Goal: Task Accomplishment & Management: Manage account settings

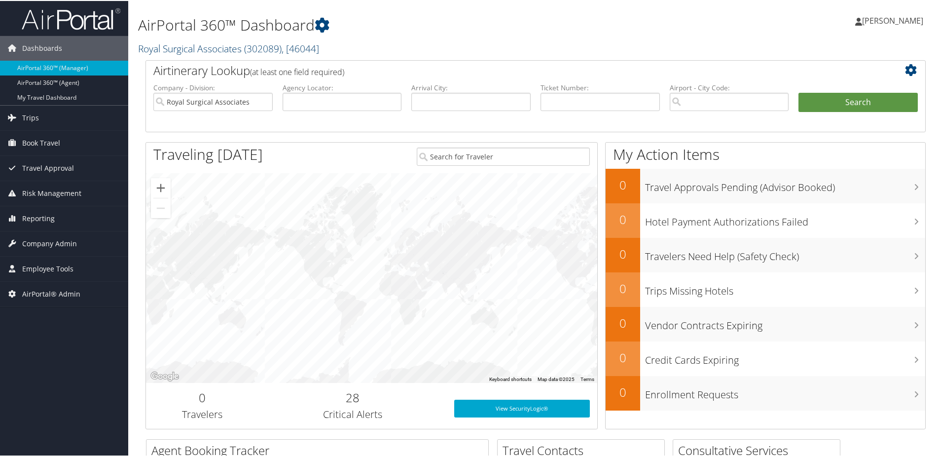
drag, startPoint x: 175, startPoint y: 41, endPoint x: 175, endPoint y: 50, distance: 9.4
click at [175, 50] on link "Royal Surgical Associates ( 302089 ) , [ 46044 ]" at bounding box center [228, 47] width 181 height 13
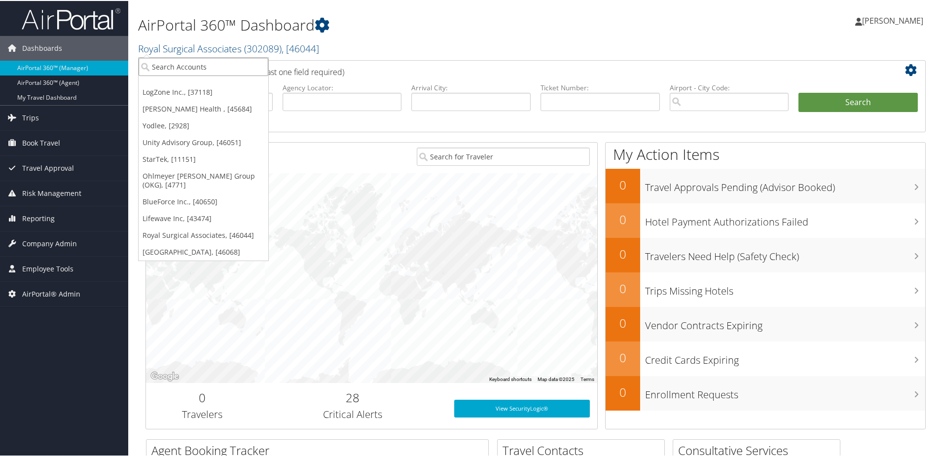
click at [174, 66] on input "search" at bounding box center [204, 66] width 130 height 18
type input "seen"
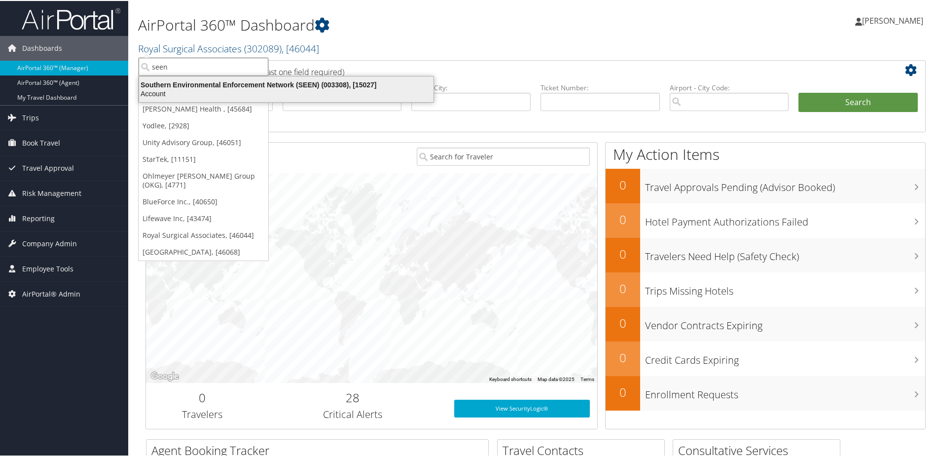
click at [187, 92] on div "Account" at bounding box center [286, 92] width 306 height 9
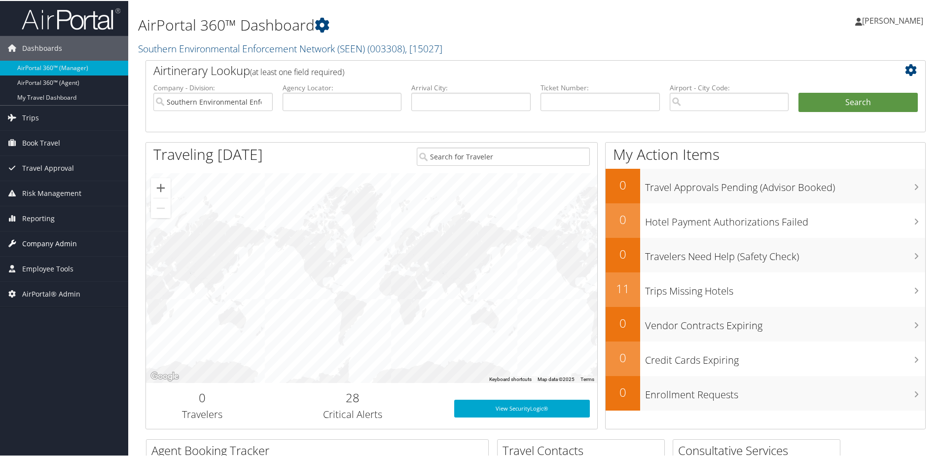
click at [59, 246] on span "Company Admin" at bounding box center [49, 242] width 55 height 25
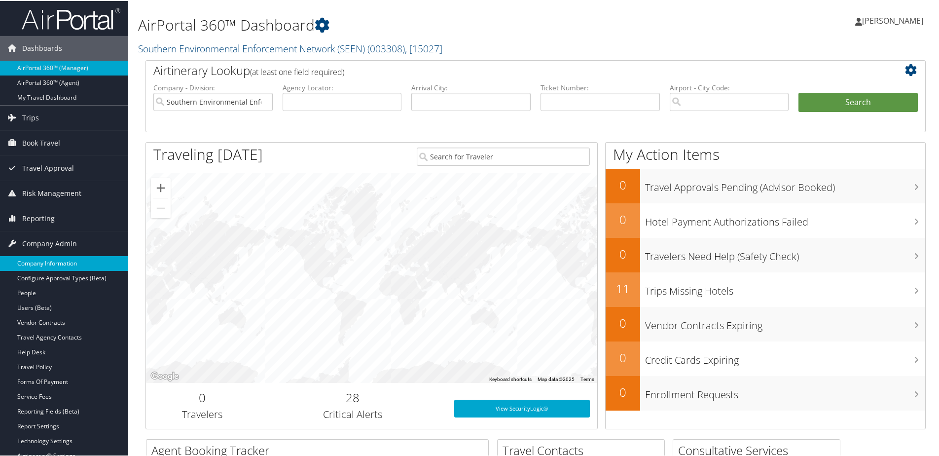
click at [61, 256] on link "Company Information" at bounding box center [64, 262] width 128 height 15
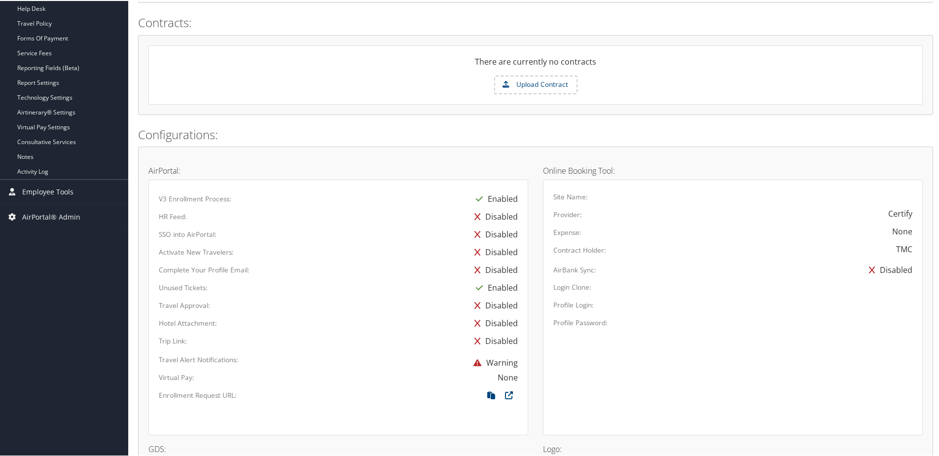
scroll to position [483, 0]
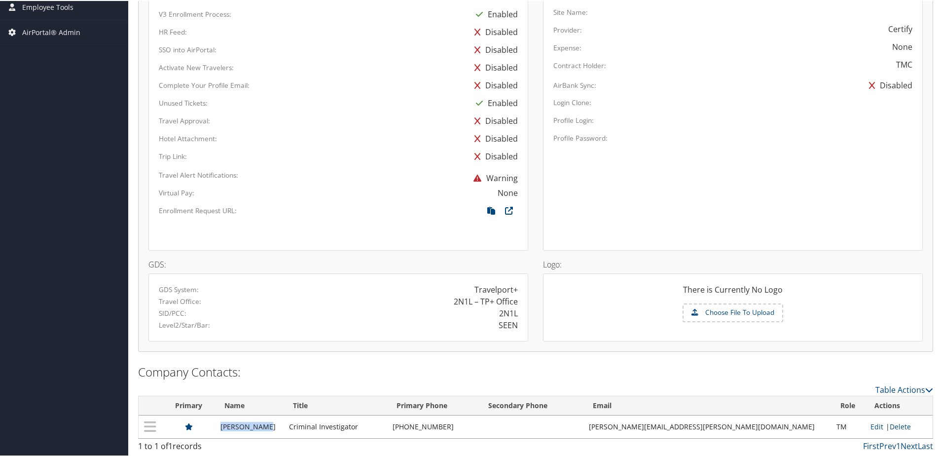
drag, startPoint x: 228, startPoint y: 423, endPoint x: 280, endPoint y: 425, distance: 51.8
click at [280, 425] on tr "[PERSON_NAME] Criminal Investigator [PHONE_NUMBER] [PERSON_NAME][EMAIL_ADDRESS]…" at bounding box center [536, 425] width 794 height 23
copy tr "[PERSON_NAME]"
drag, startPoint x: 654, startPoint y: 423, endPoint x: 744, endPoint y: 423, distance: 90.3
click at [744, 423] on tr "[PERSON_NAME] Criminal Investigator [PHONE_NUMBER] [PERSON_NAME][EMAIL_ADDRESS]…" at bounding box center [536, 425] width 794 height 23
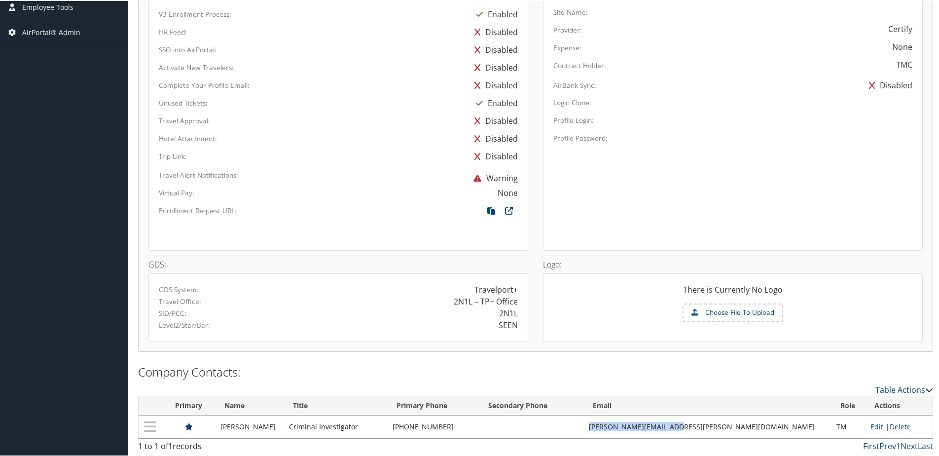
copy tr "[PERSON_NAME][EMAIL_ADDRESS][PERSON_NAME][DOMAIN_NAME]"
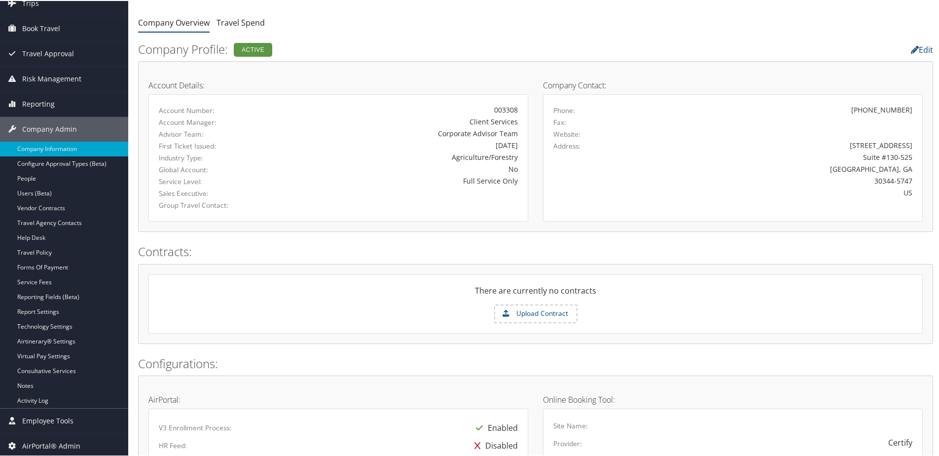
scroll to position [0, 0]
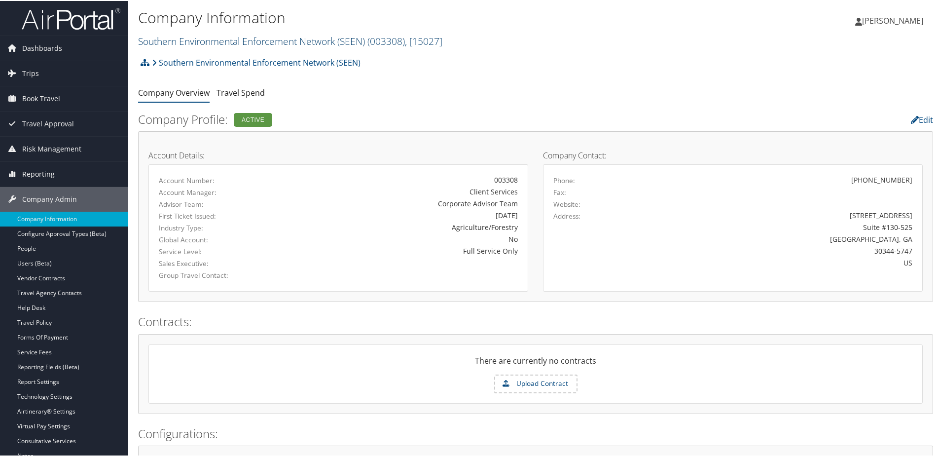
click at [194, 41] on link "Southern Environmental Enforcement Network (SEEN) ( 003308 ) , [ 15027 ]" at bounding box center [290, 40] width 304 height 13
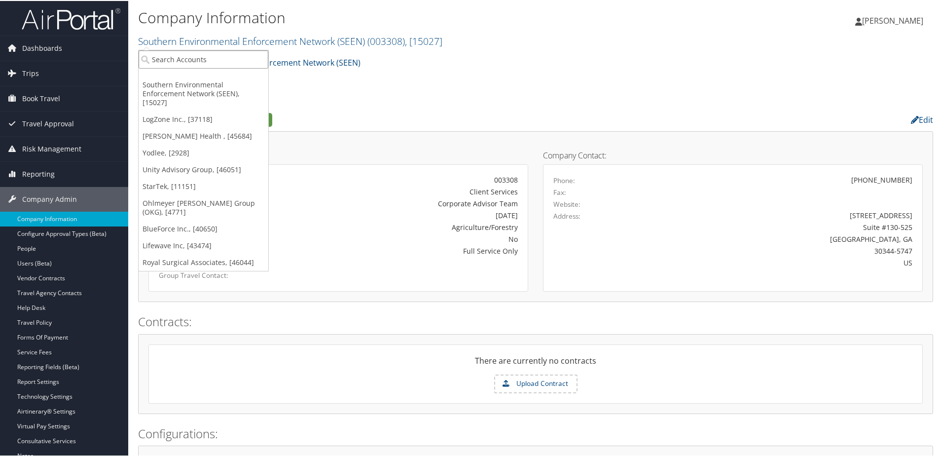
click at [194, 61] on input "search" at bounding box center [204, 58] width 130 height 18
type input "c"
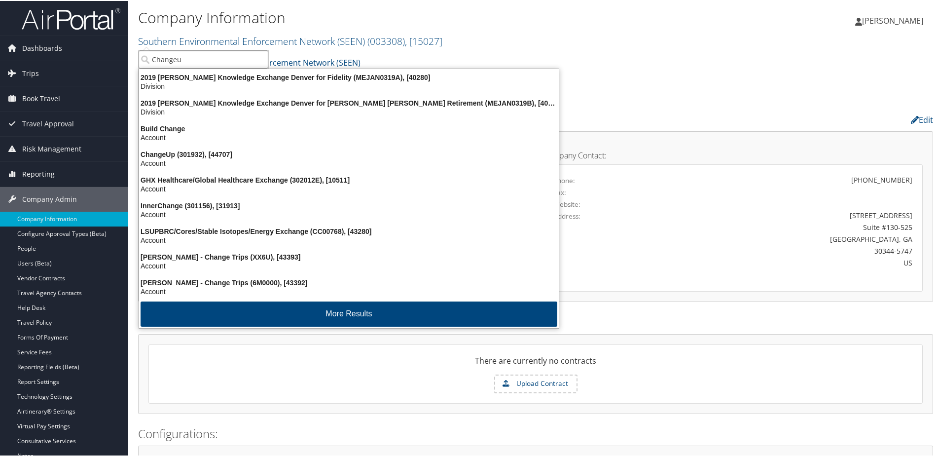
type input "Changeup"
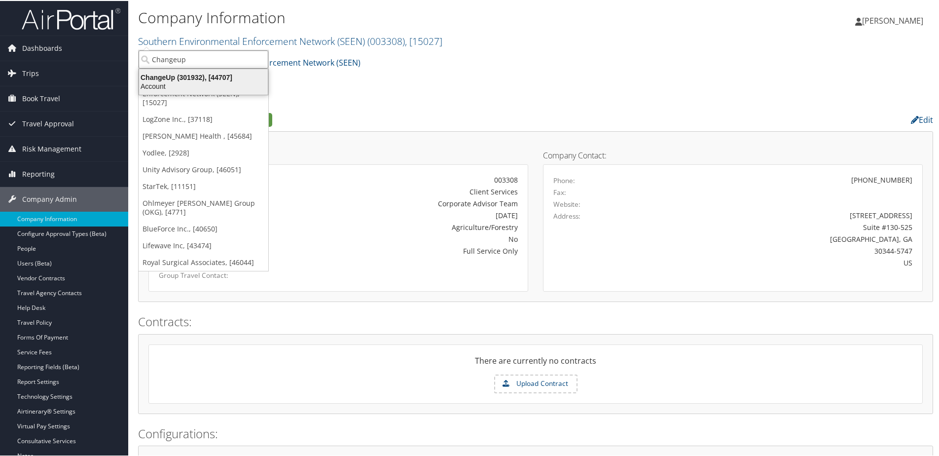
click at [168, 84] on div "Account" at bounding box center [203, 85] width 141 height 9
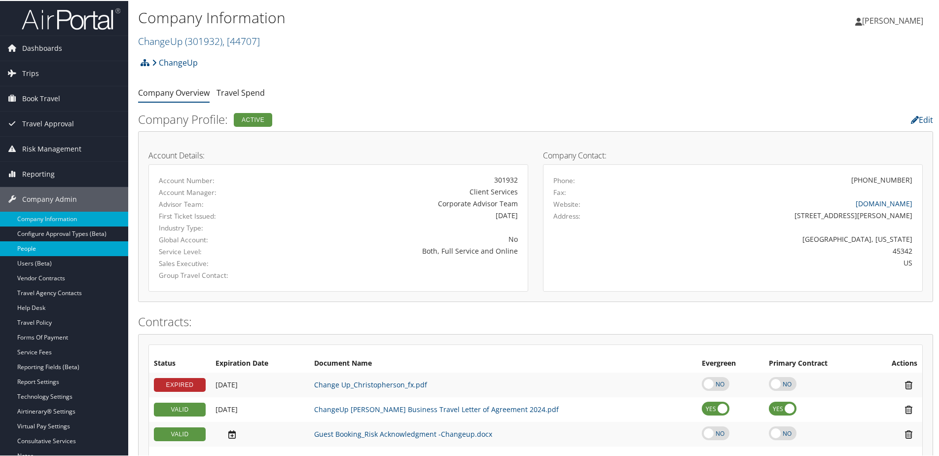
click at [32, 246] on link "People" at bounding box center [64, 247] width 128 height 15
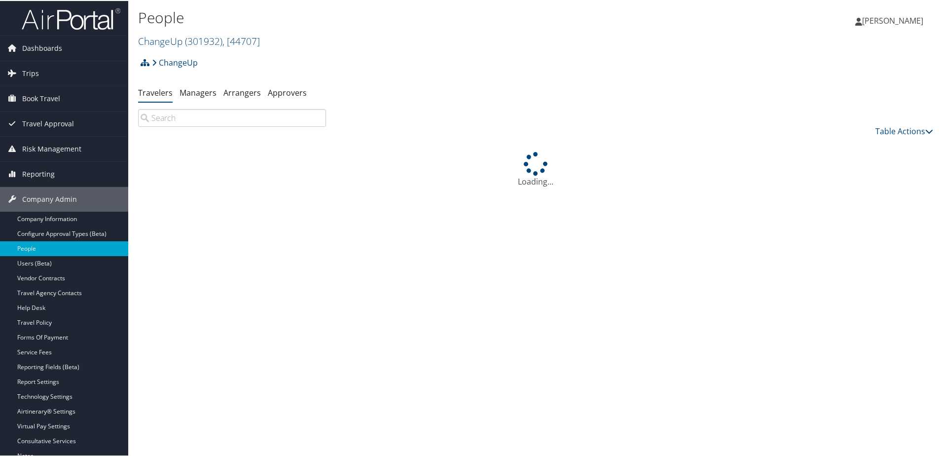
click at [181, 121] on input "search" at bounding box center [232, 117] width 188 height 18
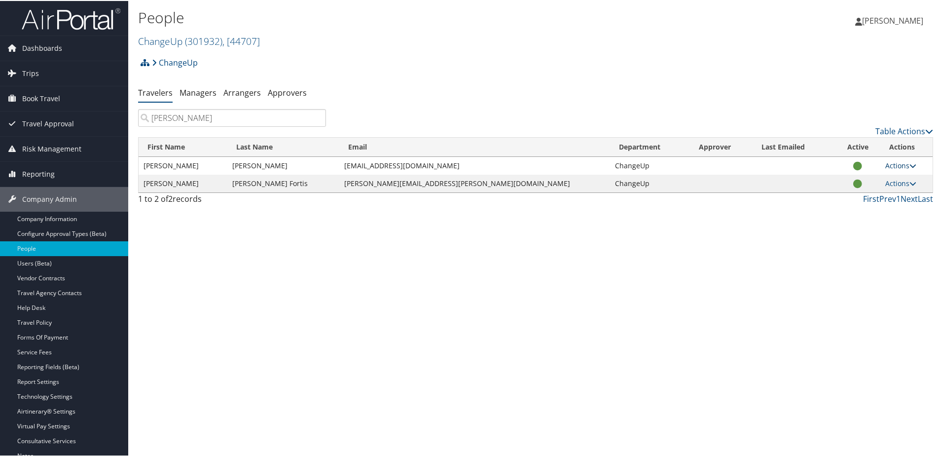
type input "[PERSON_NAME]"
click at [885, 160] on link "Actions" at bounding box center [900, 164] width 31 height 9
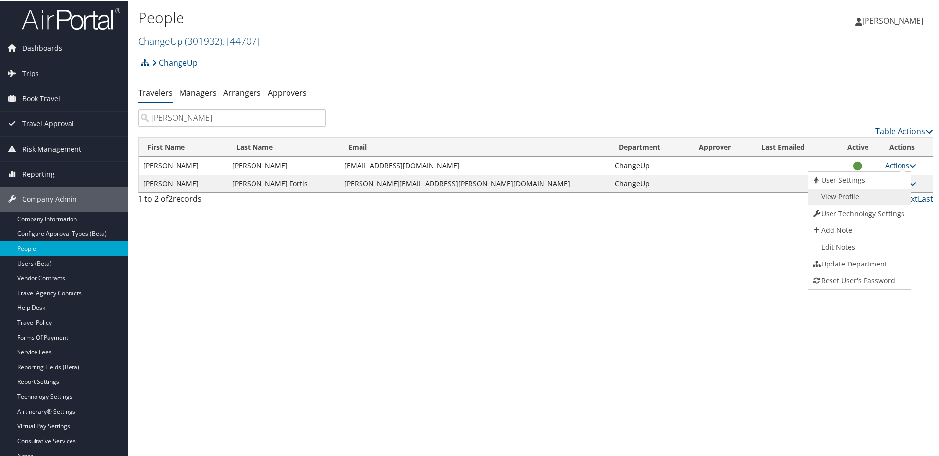
click at [856, 193] on link "View Profile" at bounding box center [858, 195] width 100 height 17
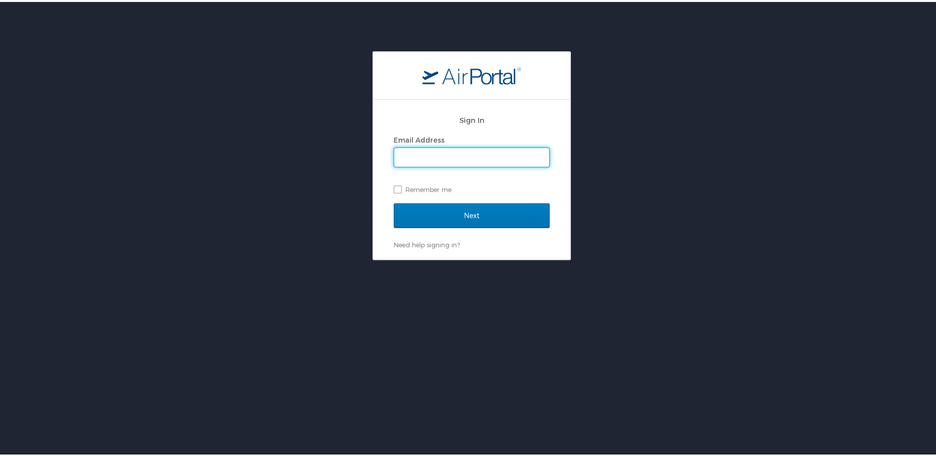
type input "shannon.brooks@cbtravel.com"
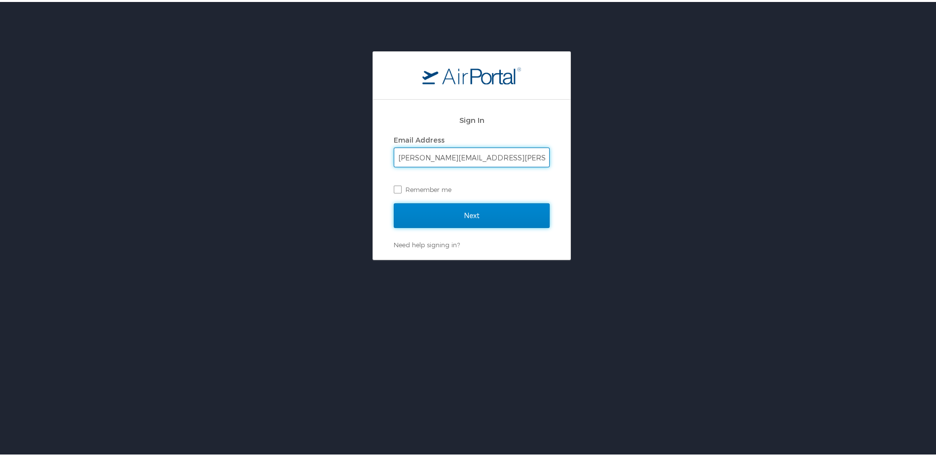
click at [418, 211] on input "Next" at bounding box center [472, 213] width 156 height 25
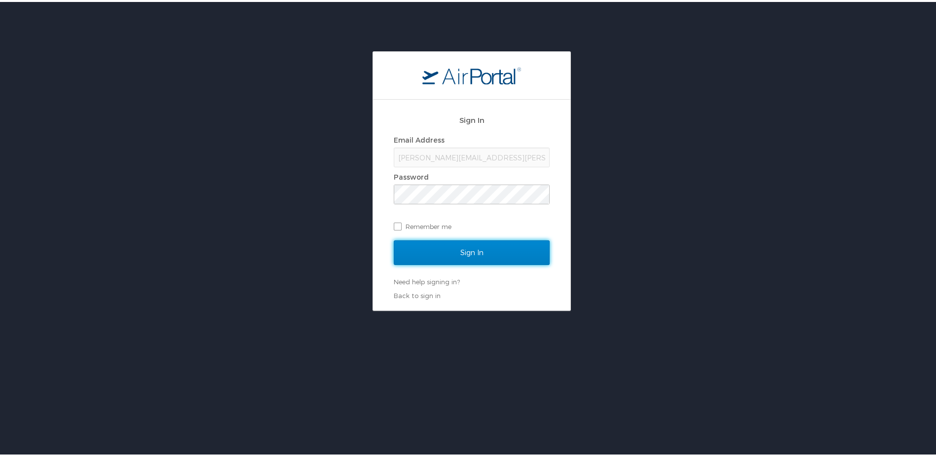
click at [464, 244] on input "Sign In" at bounding box center [472, 250] width 156 height 25
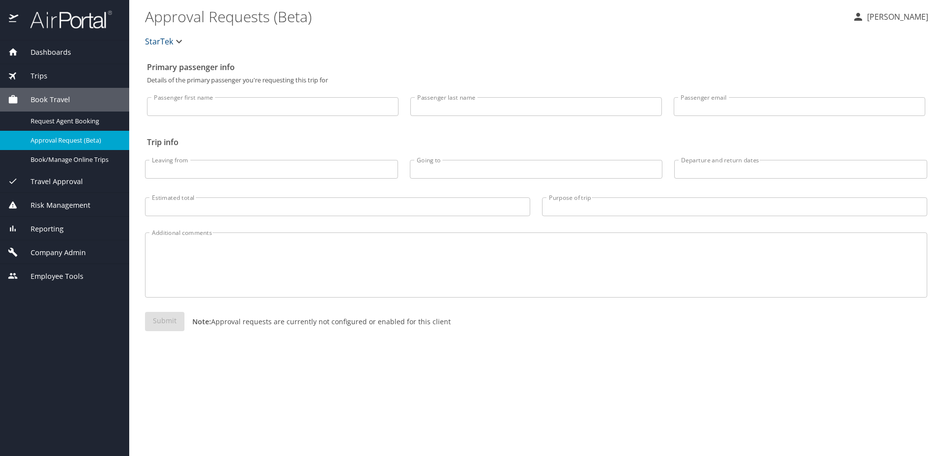
click at [60, 249] on span "Company Admin" at bounding box center [52, 252] width 68 height 11
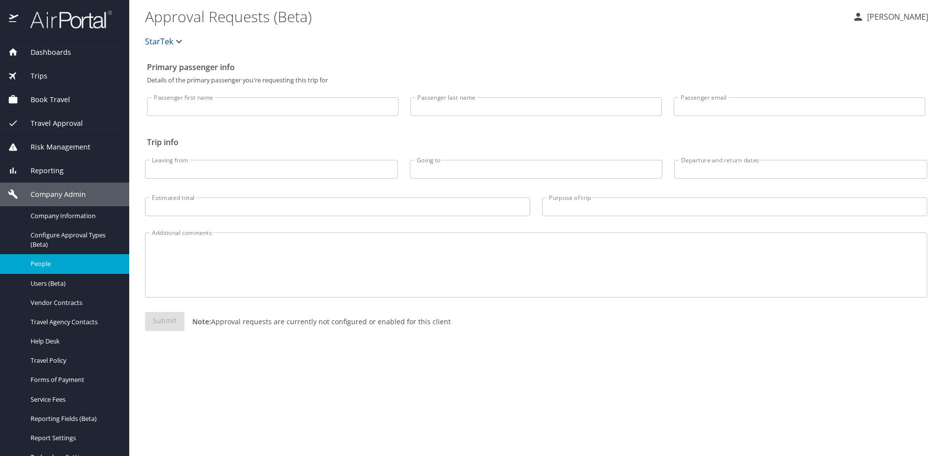
click at [47, 270] on link "People" at bounding box center [64, 263] width 129 height 19
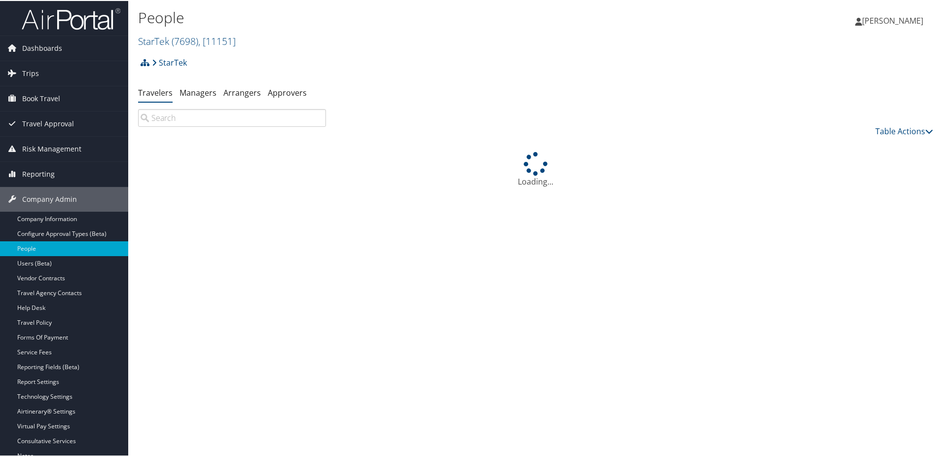
click at [178, 117] on input "search" at bounding box center [232, 117] width 188 height 18
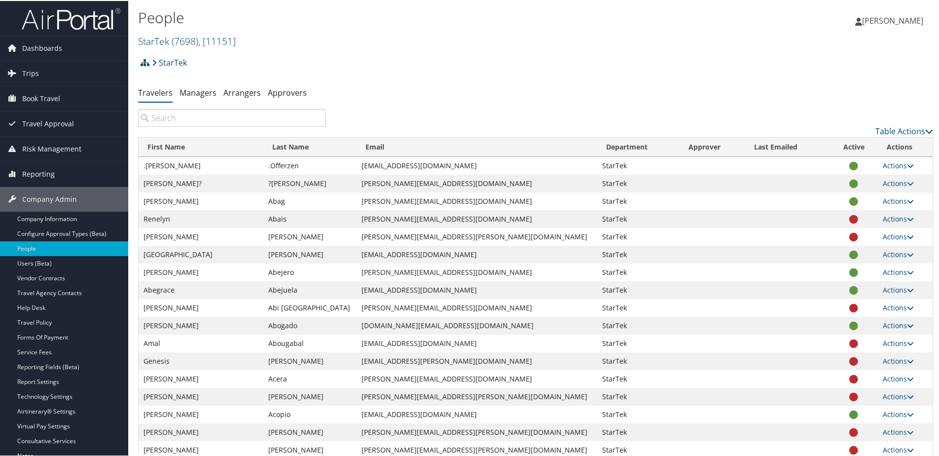
click at [153, 39] on link "StarTek ( 7698 ) , [ 11151 ]" at bounding box center [187, 40] width 98 height 13
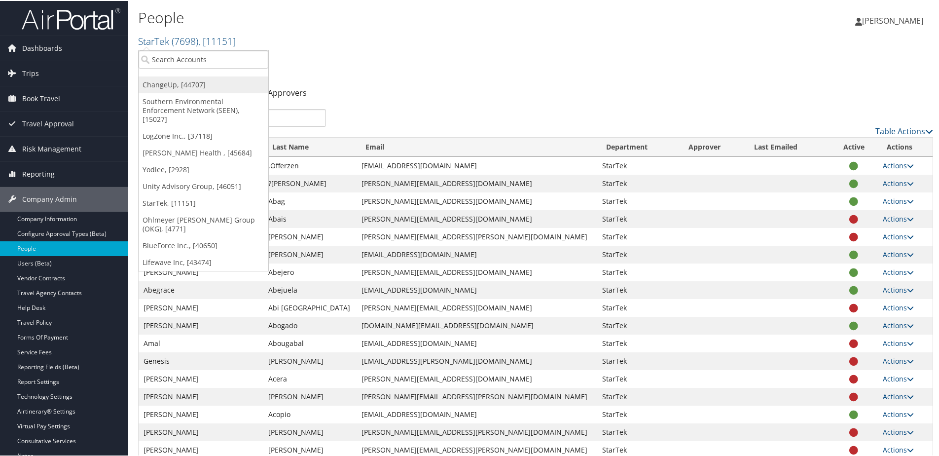
click at [152, 90] on link "ChangeUp, [44707]" at bounding box center [204, 83] width 130 height 17
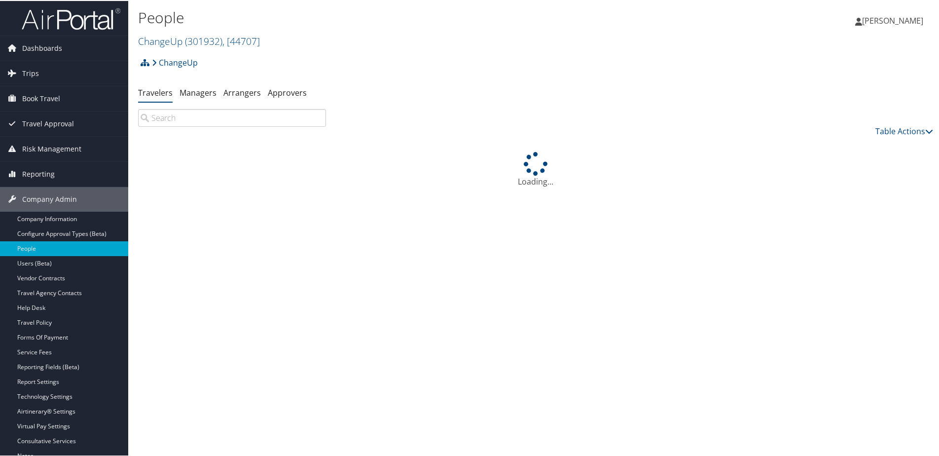
click at [167, 124] on input "search" at bounding box center [232, 117] width 188 height 18
type input "c"
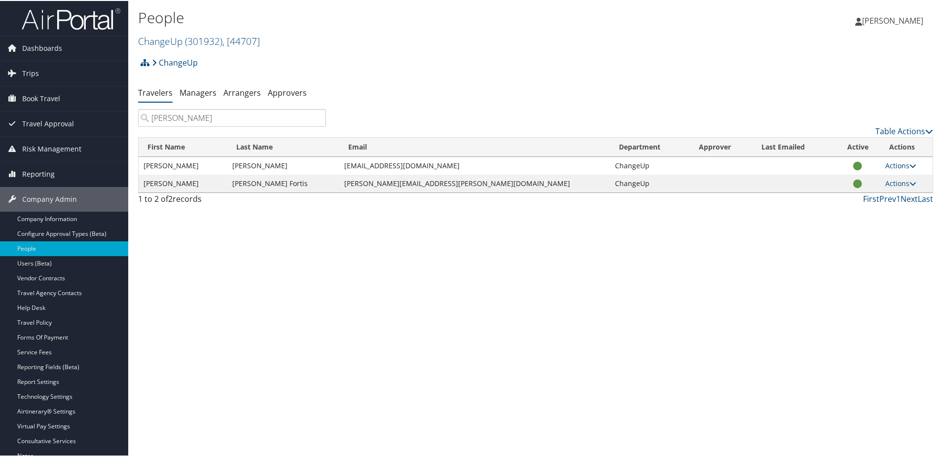
type input "steven"
click at [890, 166] on link "Actions" at bounding box center [900, 164] width 31 height 9
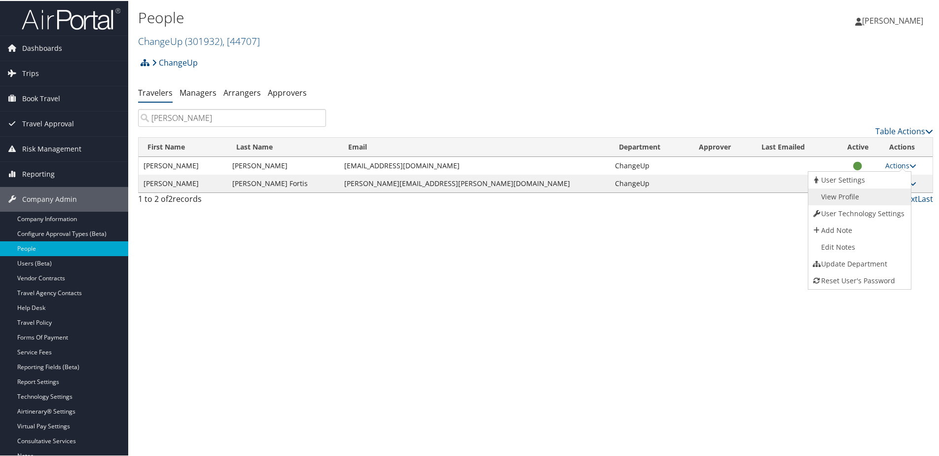
click at [844, 189] on link "View Profile" at bounding box center [858, 195] width 100 height 17
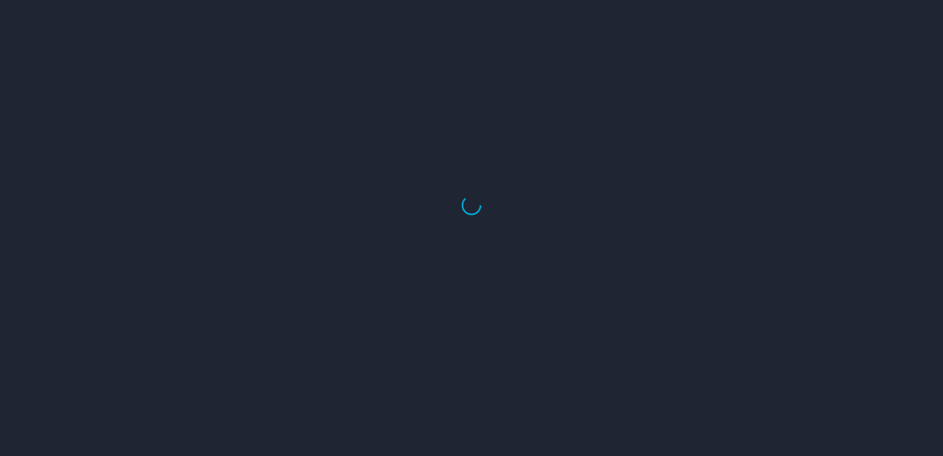
select select "US"
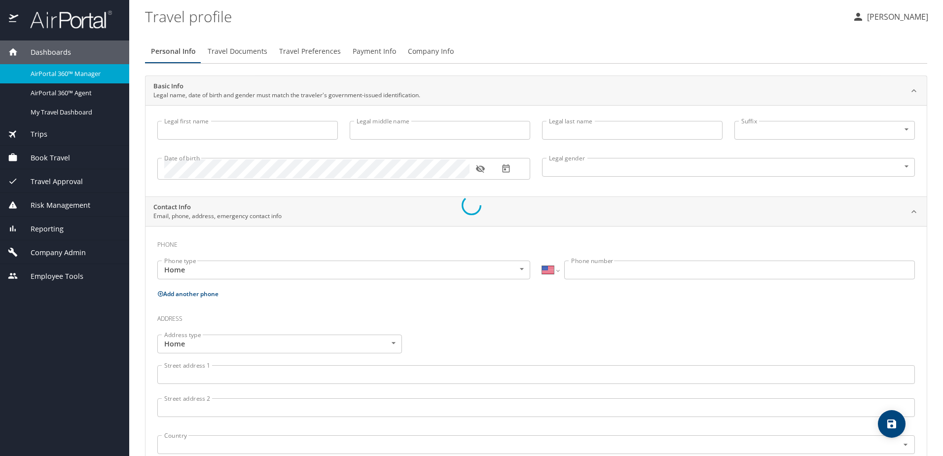
type input "[PERSON_NAME]"
type input "Male"
select select "US"
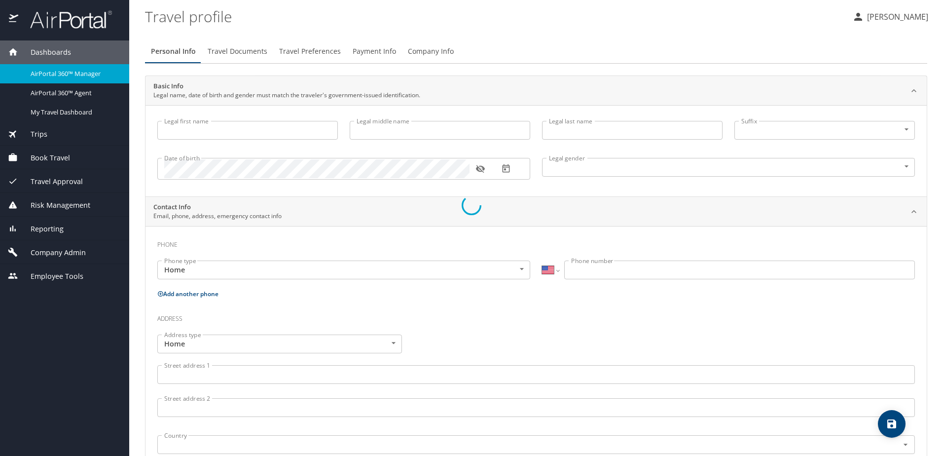
select select "US"
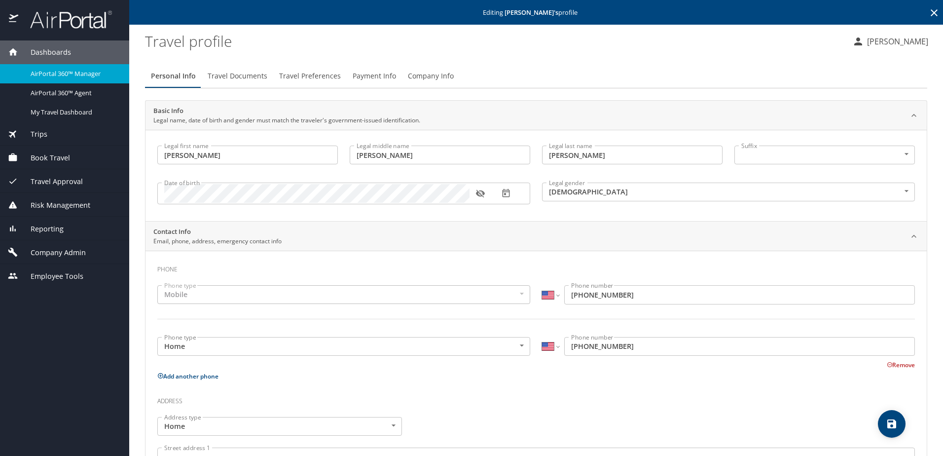
click at [38, 256] on span "Company Admin" at bounding box center [52, 252] width 68 height 11
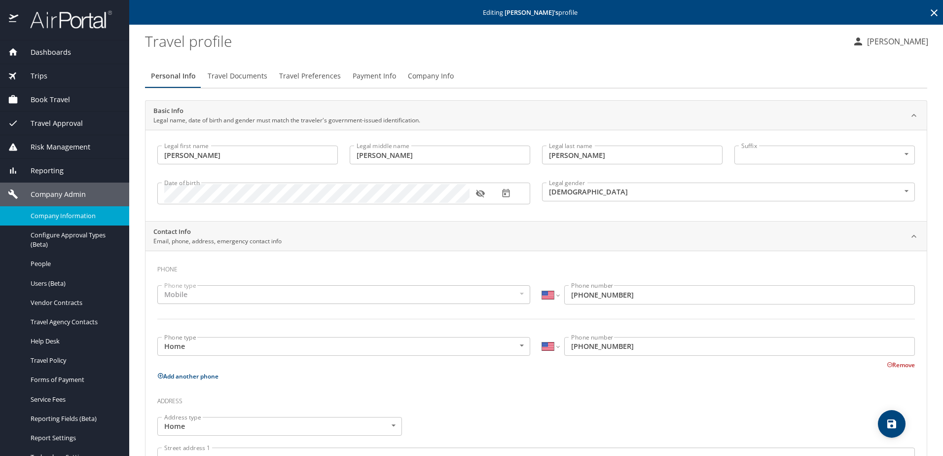
click at [44, 216] on span "Company Information" at bounding box center [74, 215] width 87 height 9
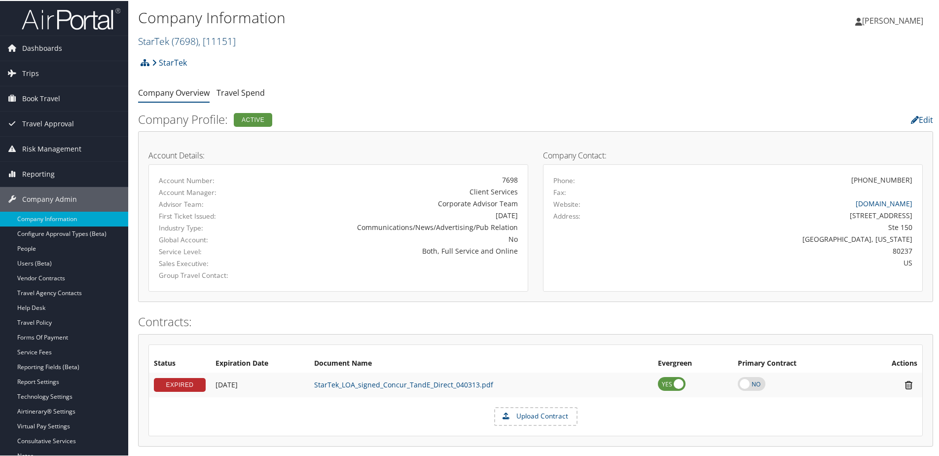
click at [152, 42] on link "StarTek ( 7698 ) , [ 11151 ]" at bounding box center [187, 40] width 98 height 13
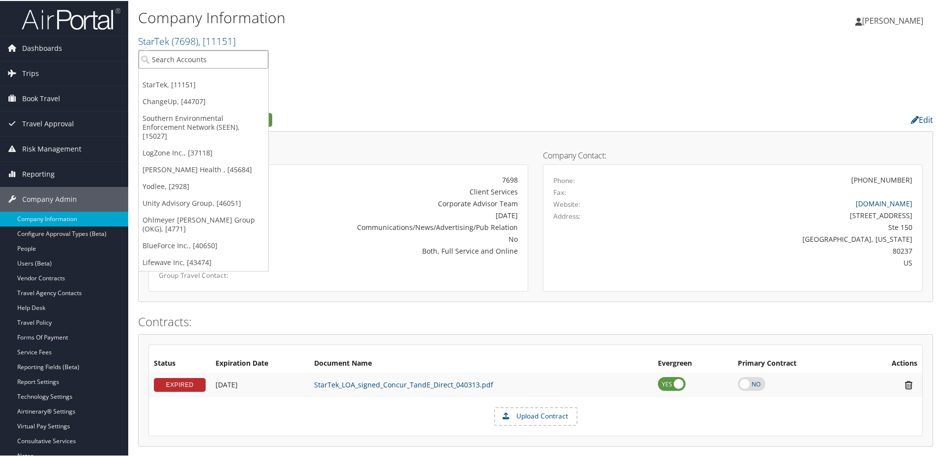
click at [155, 55] on input "search" at bounding box center [204, 58] width 130 height 18
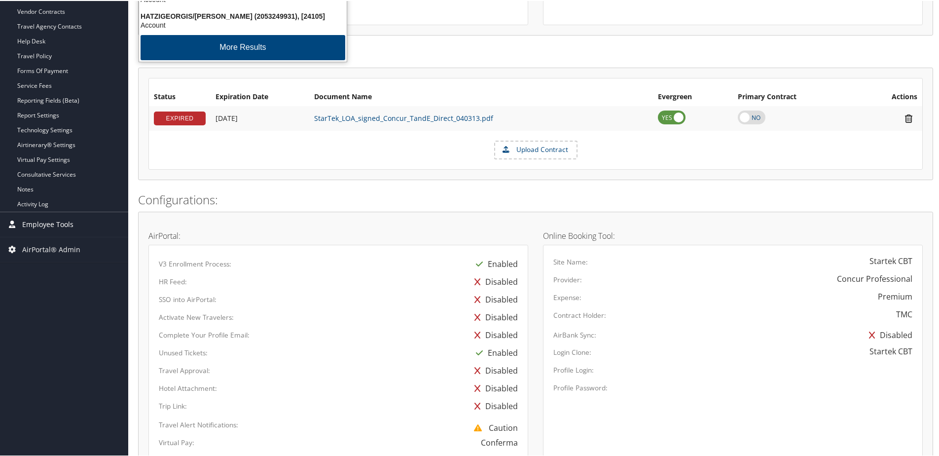
scroll to position [296, 0]
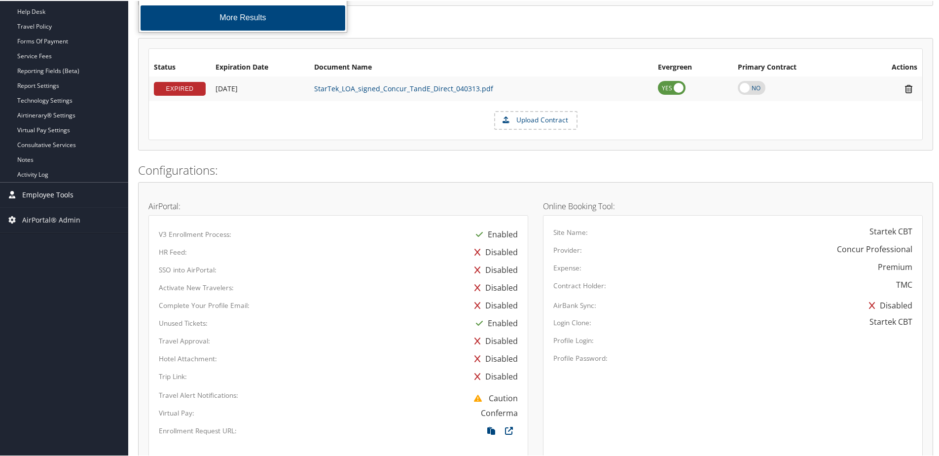
type input "Hat"
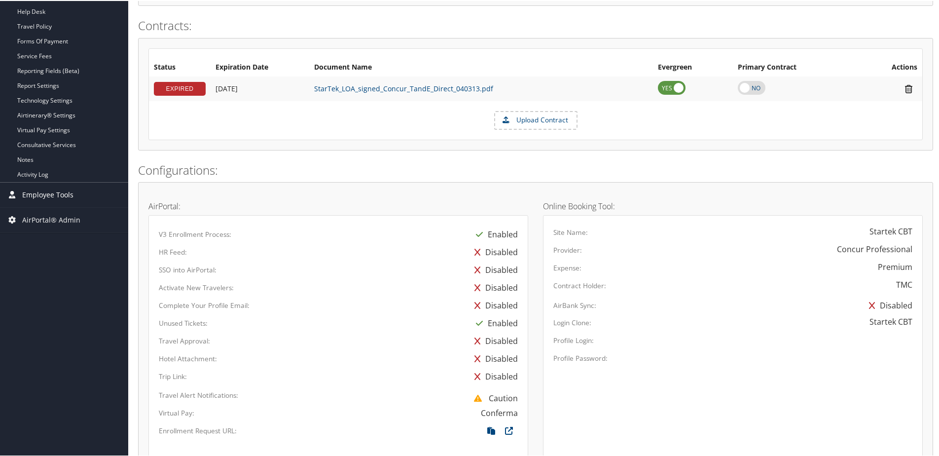
drag, startPoint x: 35, startPoint y: 193, endPoint x: 34, endPoint y: 198, distance: 5.0
click at [34, 193] on span "Employee Tools" at bounding box center [47, 194] width 51 height 25
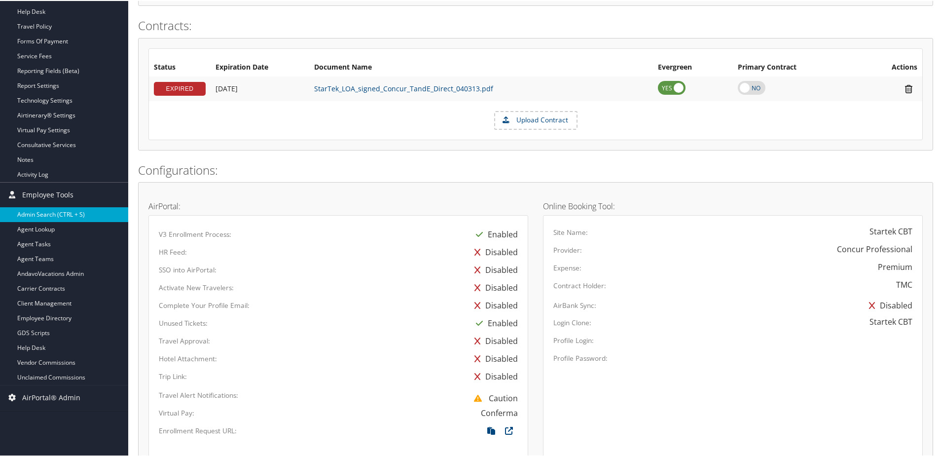
click at [35, 210] on link "Admin Search (CTRL + S)" at bounding box center [64, 213] width 128 height 15
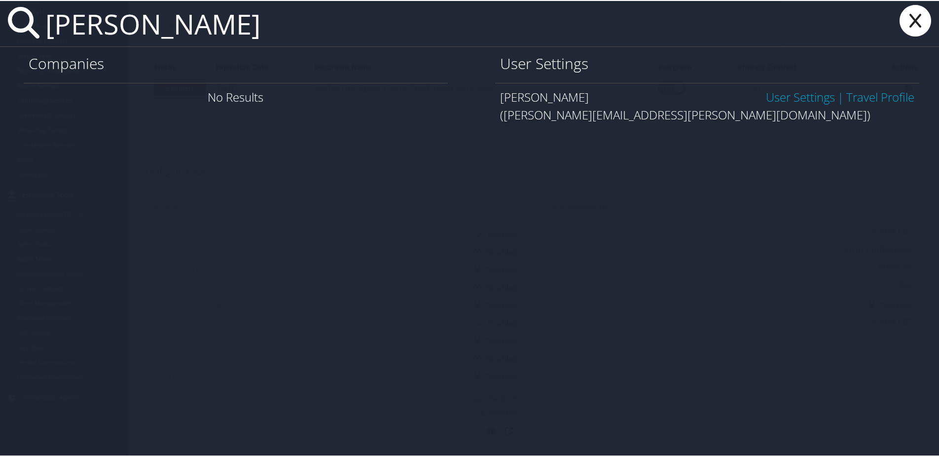
type input "[PERSON_NAME]"
click at [766, 100] on link "User Settings" at bounding box center [800, 96] width 69 height 16
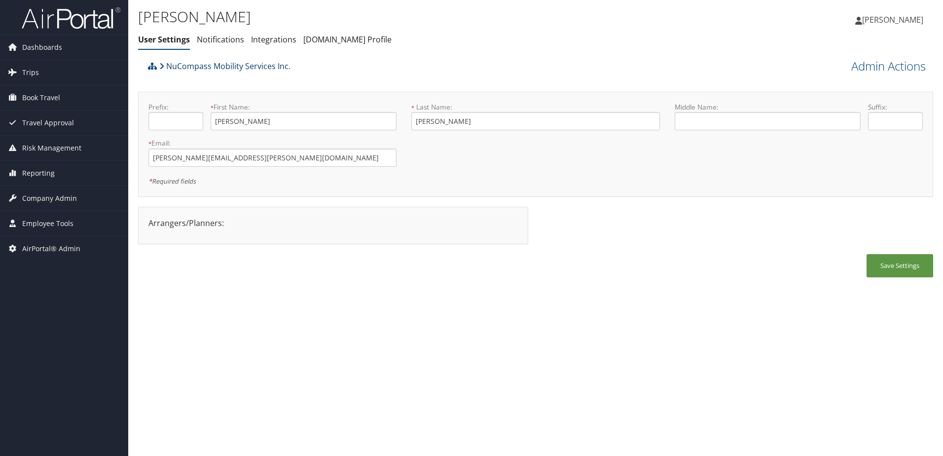
click at [188, 66] on link "NuCompass Mobility Services Inc." at bounding box center [224, 66] width 131 height 20
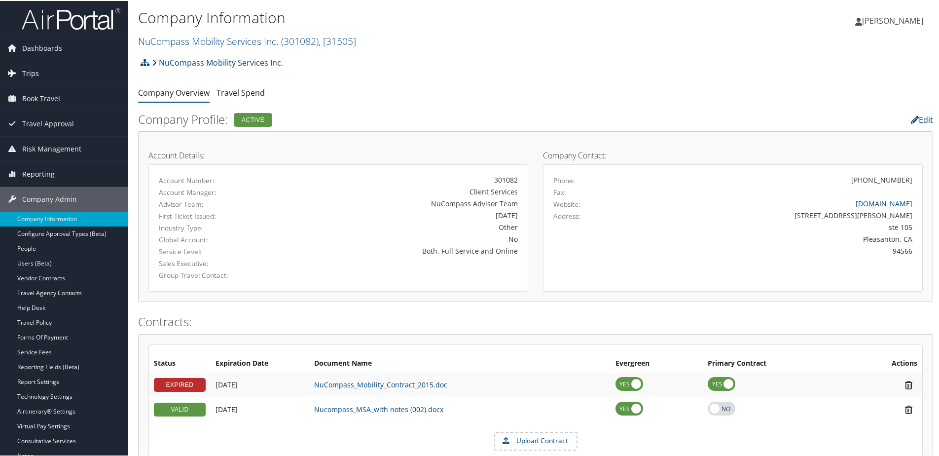
click at [39, 73] on link "Trips" at bounding box center [64, 72] width 128 height 25
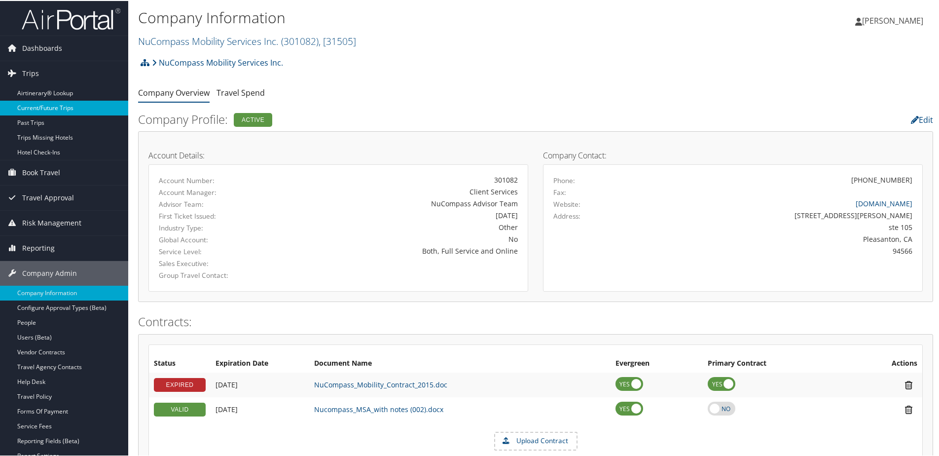
click at [38, 106] on link "Current/Future Trips" at bounding box center [64, 107] width 128 height 15
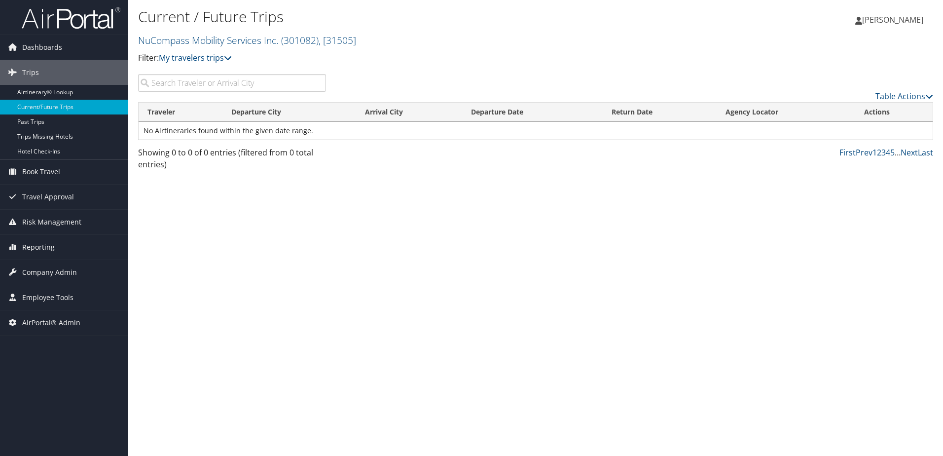
click at [169, 86] on input "search" at bounding box center [232, 83] width 188 height 18
type input "Dorsey"
drag, startPoint x: 180, startPoint y: 86, endPoint x: 146, endPoint y: 88, distance: 33.6
click at [146, 88] on input "Dorsey" at bounding box center [232, 83] width 188 height 18
click at [34, 268] on span "Company Admin" at bounding box center [49, 272] width 55 height 25
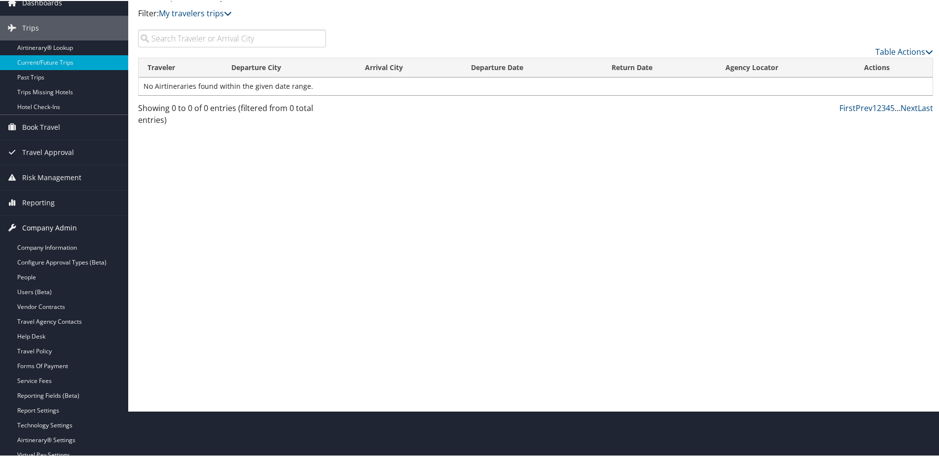
scroll to position [99, 0]
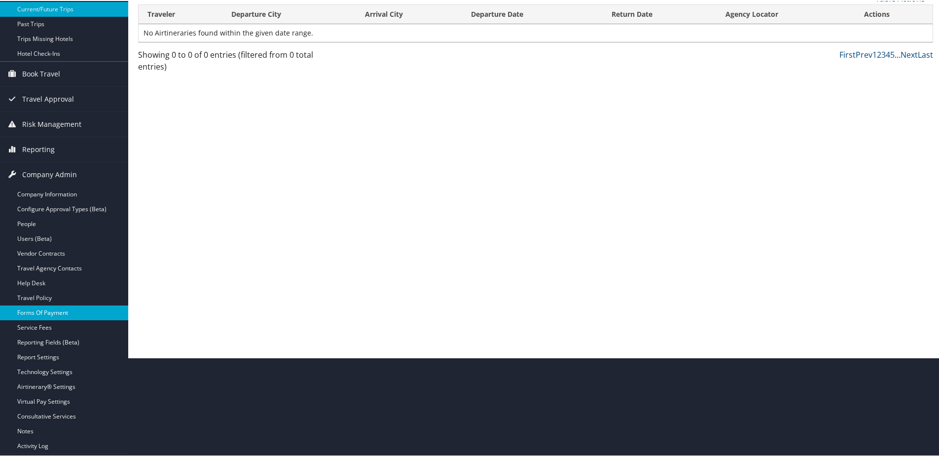
click at [46, 307] on link "Forms Of Payment" at bounding box center [64, 311] width 128 height 15
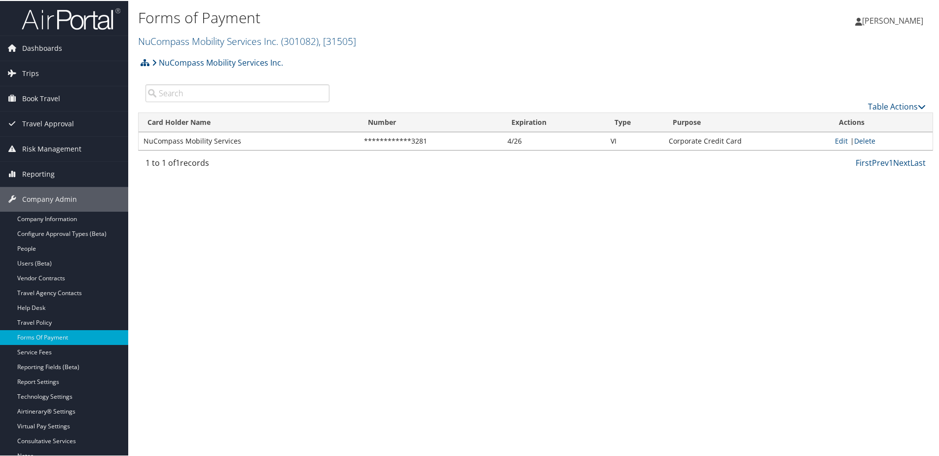
click at [50, 18] on img at bounding box center [71, 17] width 99 height 23
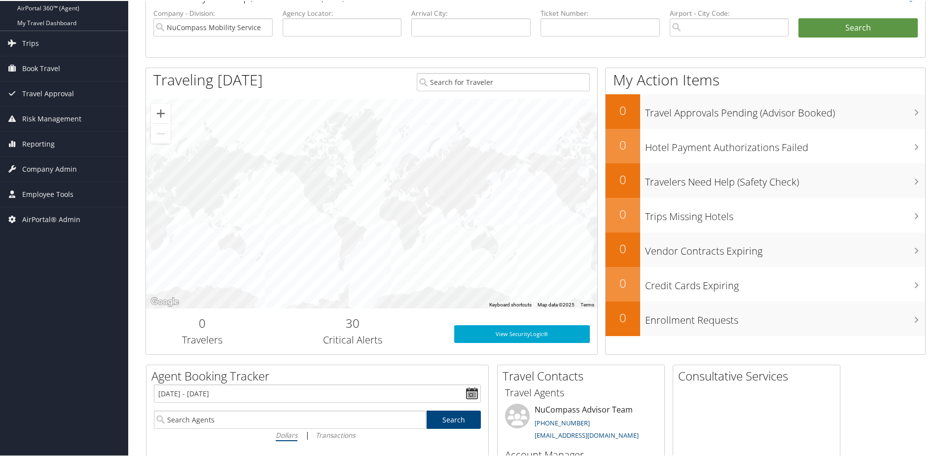
scroll to position [197, 0]
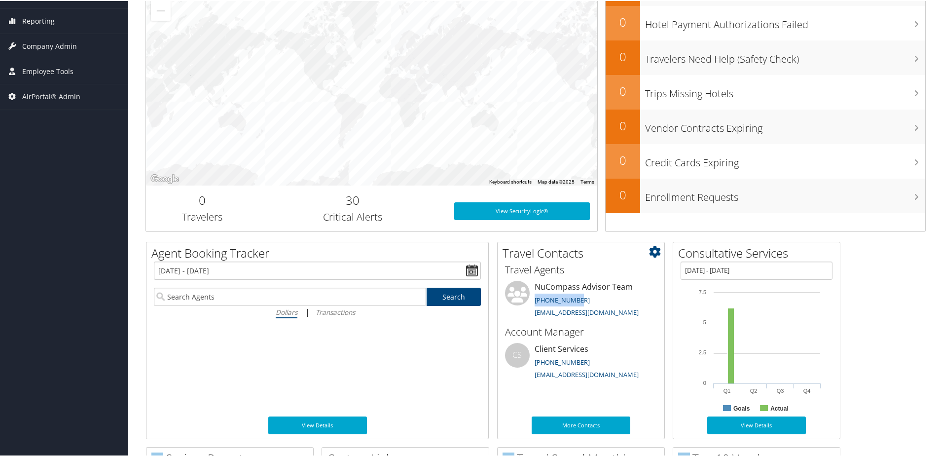
drag, startPoint x: 579, startPoint y: 296, endPoint x: 534, endPoint y: 296, distance: 45.4
click at [534, 296] on li "NuCompass Advisor Team 801-997-8025 trips@cbtravel.com" at bounding box center [581, 300] width 162 height 40
copy link "801-997-8025"
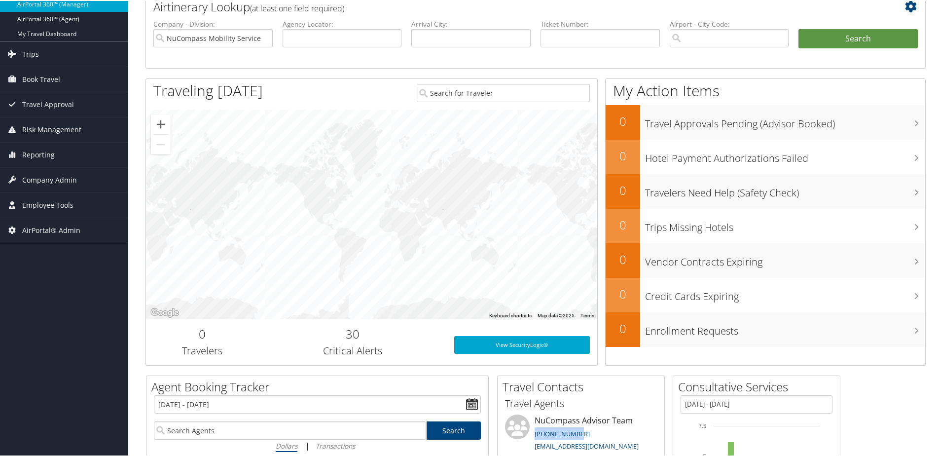
scroll to position [0, 0]
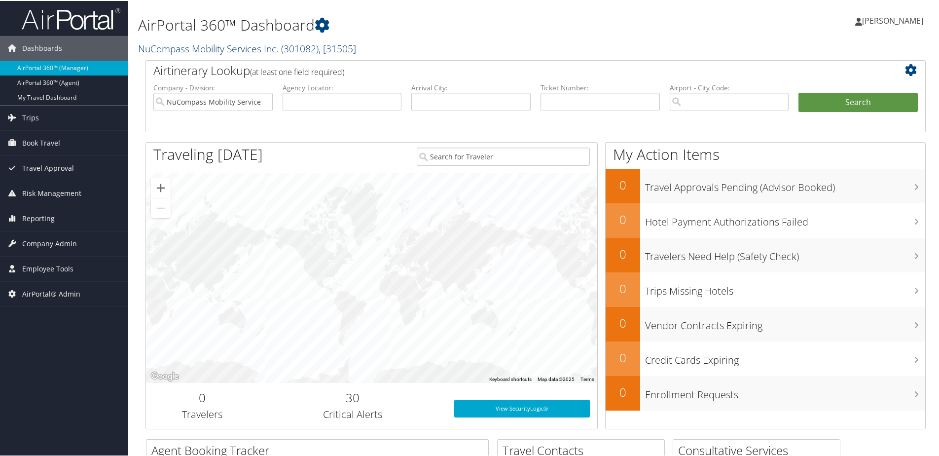
click at [198, 50] on link "NuCompass Mobility Services Inc. ( 301082 ) , [ 31505 ]" at bounding box center [247, 47] width 218 height 13
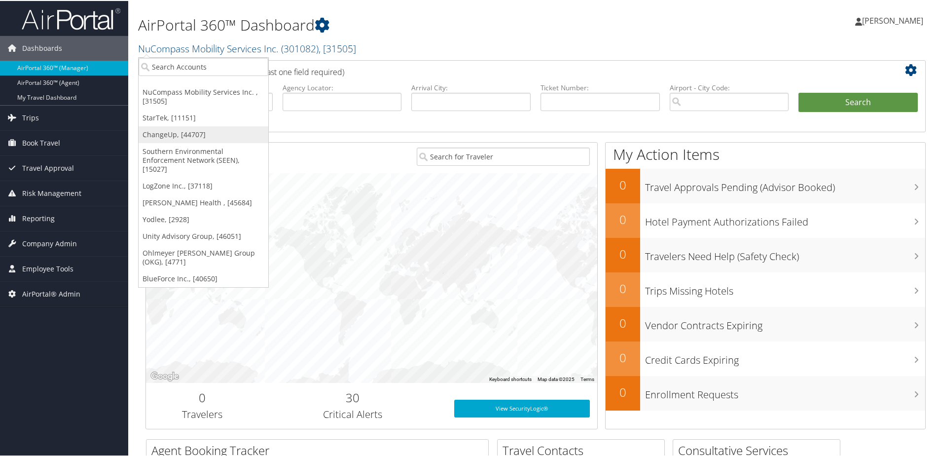
click at [176, 133] on link "ChangeUp, [44707]" at bounding box center [204, 133] width 130 height 17
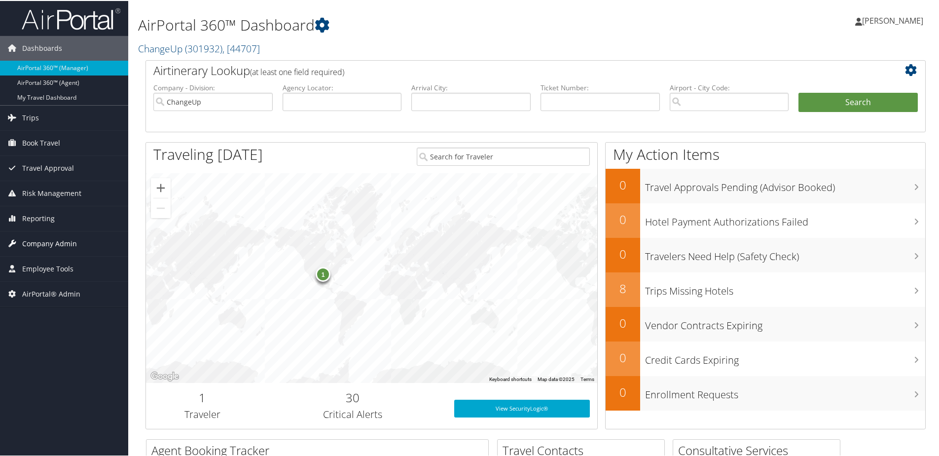
click at [63, 235] on span "Company Admin" at bounding box center [49, 242] width 55 height 25
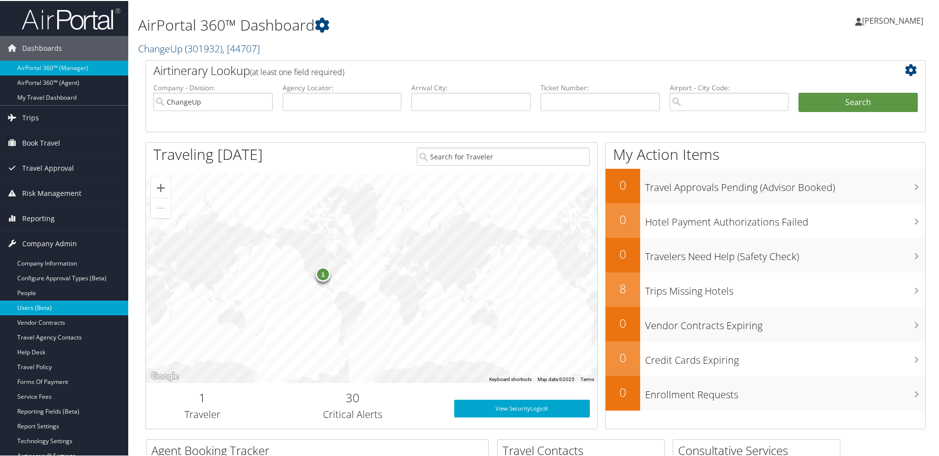
click at [36, 302] on link "Users (Beta)" at bounding box center [64, 306] width 128 height 15
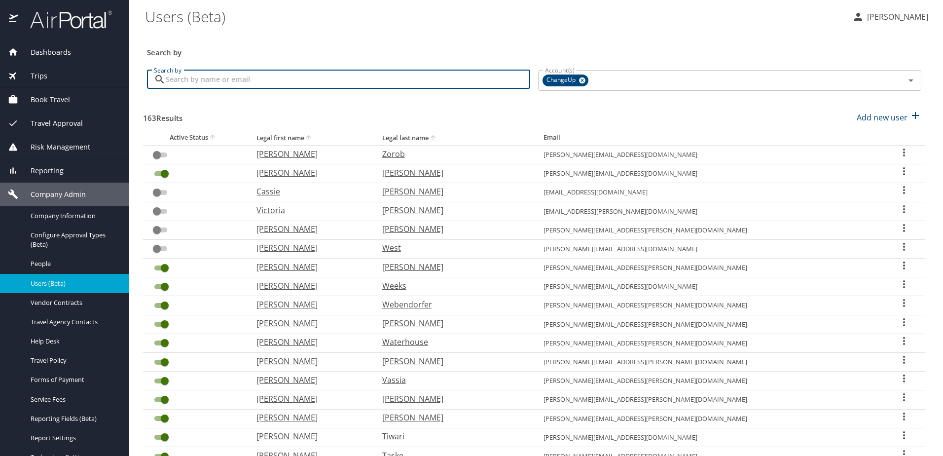
click at [247, 75] on input "Search by" at bounding box center [348, 79] width 364 height 19
type input "[PERSON_NAME]"
checkbox input "true"
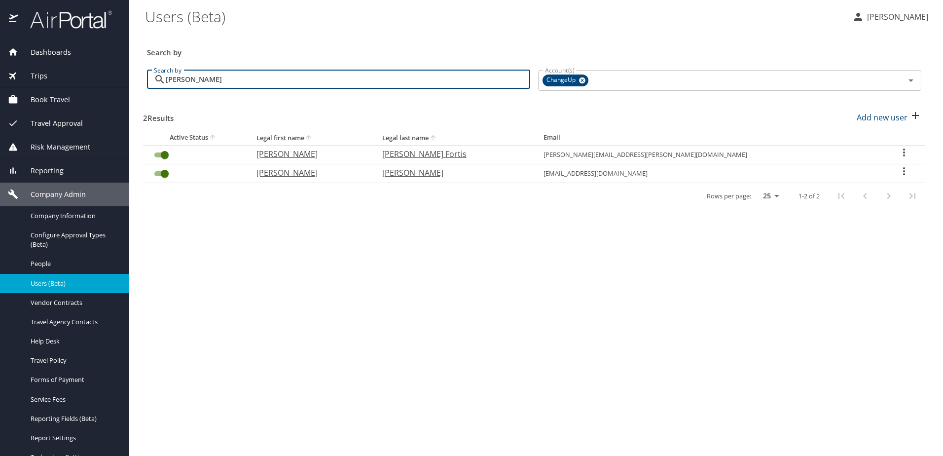
type input "[PERSON_NAME]"
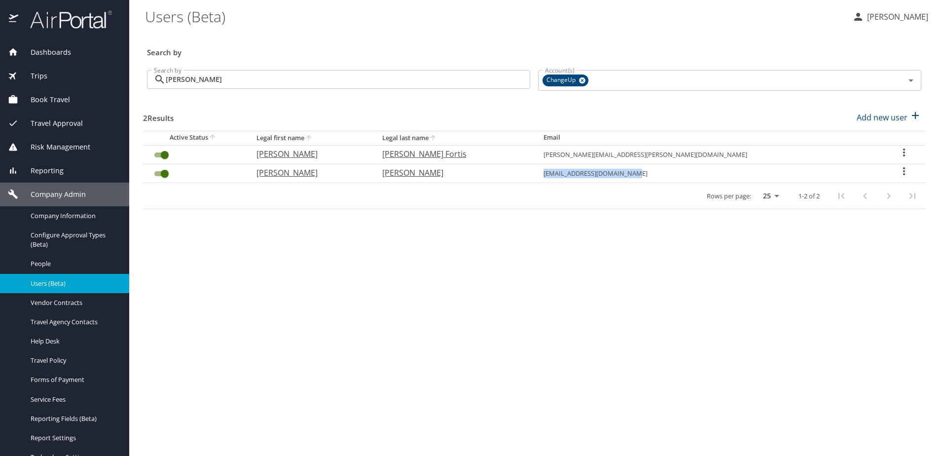
drag, startPoint x: 627, startPoint y: 175, endPoint x: 722, endPoint y: 176, distance: 94.7
click at [722, 176] on td "[EMAIL_ADDRESS][DOMAIN_NAME]" at bounding box center [709, 173] width 347 height 19
copy td "[EMAIL_ADDRESS][DOMAIN_NAME]"
click at [898, 170] on icon "User Search Table" at bounding box center [904, 171] width 12 height 12
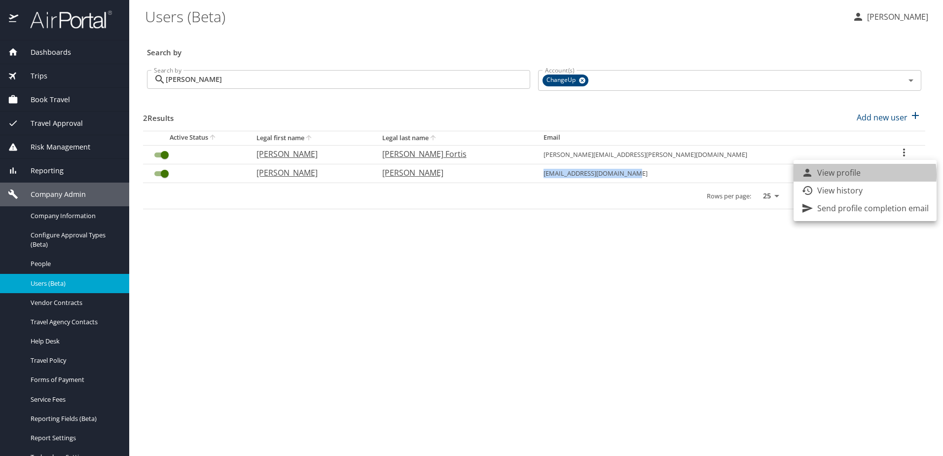
click at [860, 175] on p "View profile" at bounding box center [838, 173] width 43 height 12
select select "US"
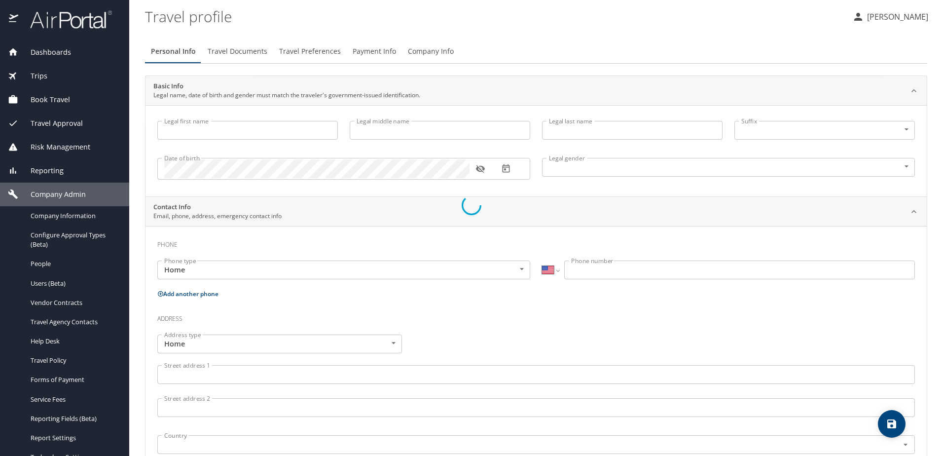
type input "[PERSON_NAME]"
type input "Male"
select select "US"
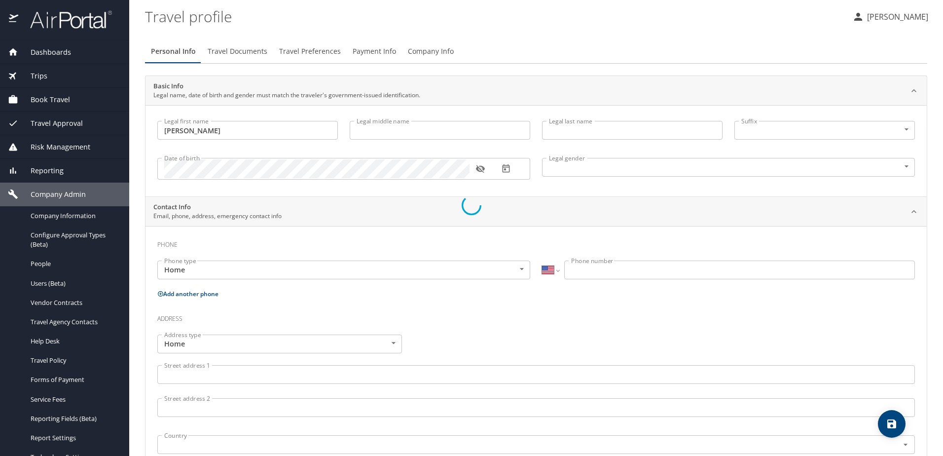
select select "US"
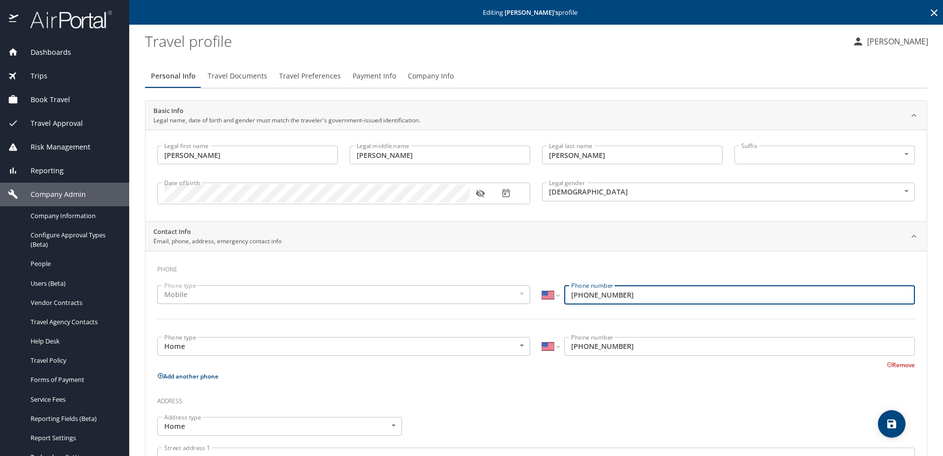
drag, startPoint x: 625, startPoint y: 293, endPoint x: 567, endPoint y: 292, distance: 57.7
click at [567, 292] on input "(570) 787-3605" at bounding box center [739, 294] width 351 height 19
click at [44, 264] on span "People" at bounding box center [74, 263] width 87 height 9
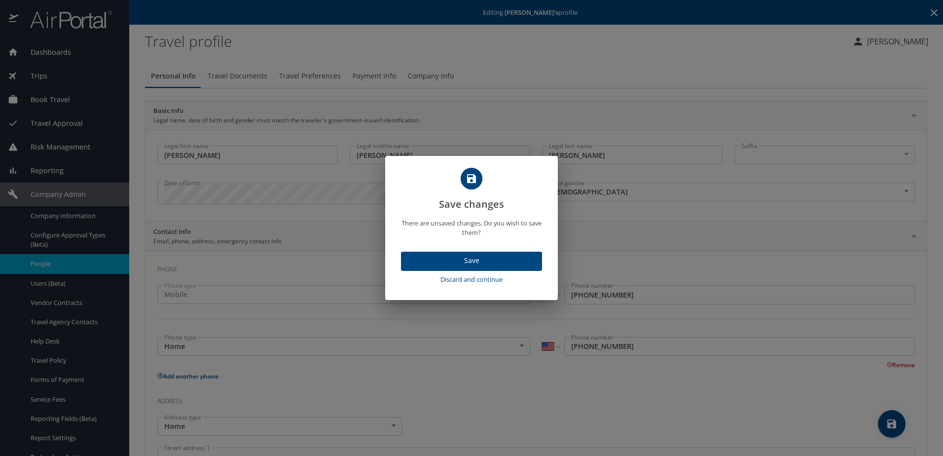
click at [477, 261] on span "Save" at bounding box center [471, 261] width 125 height 12
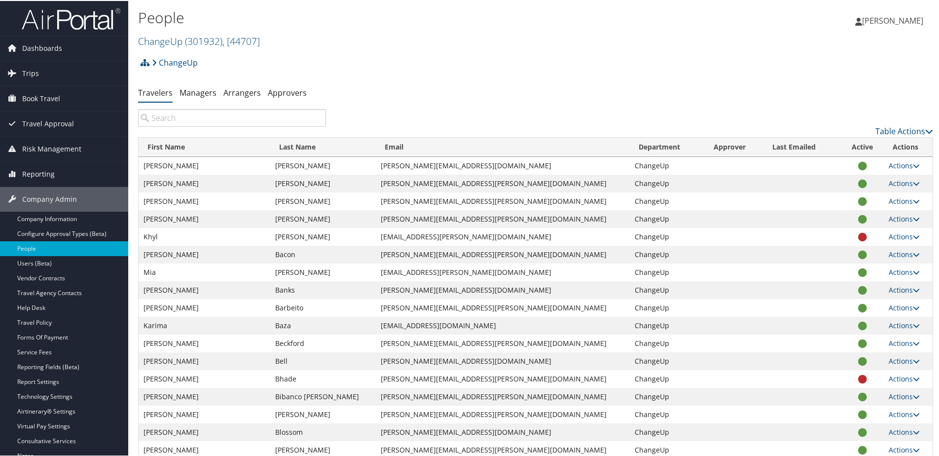
click at [193, 120] on input "search" at bounding box center [232, 117] width 188 height 18
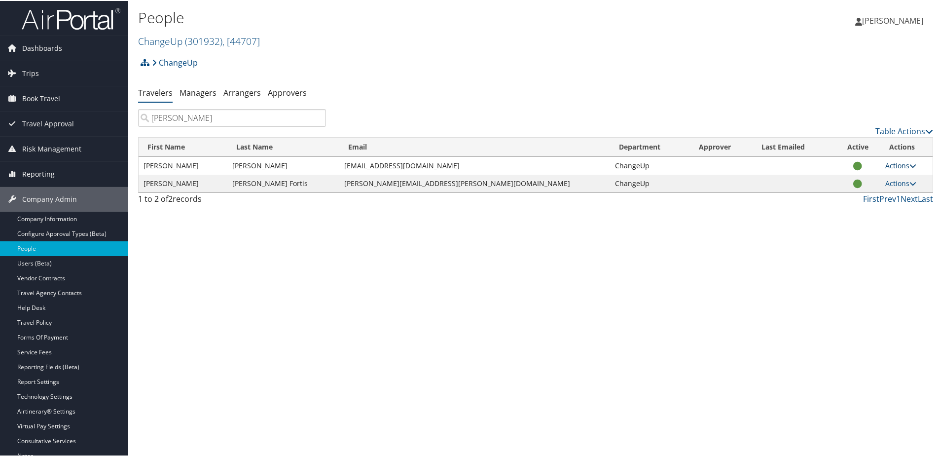
type input "[PERSON_NAME]"
click at [885, 165] on link "Actions" at bounding box center [900, 164] width 31 height 9
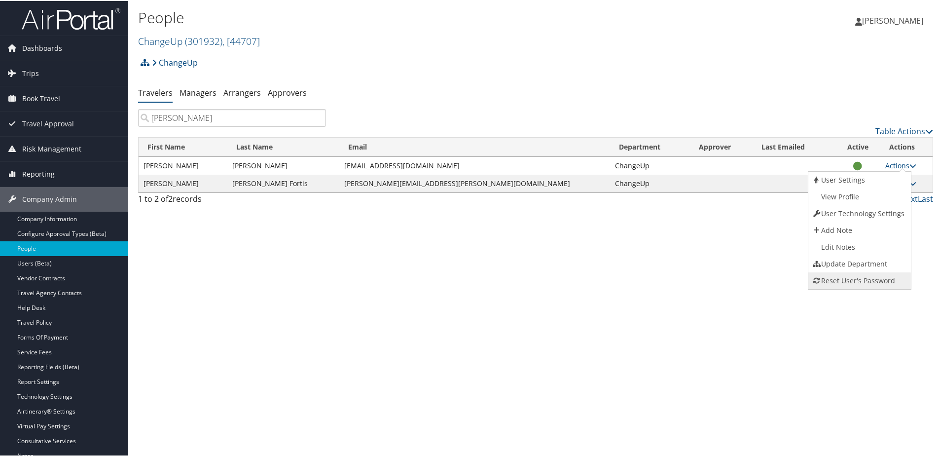
click at [852, 279] on link "Reset User's Password" at bounding box center [858, 279] width 100 height 17
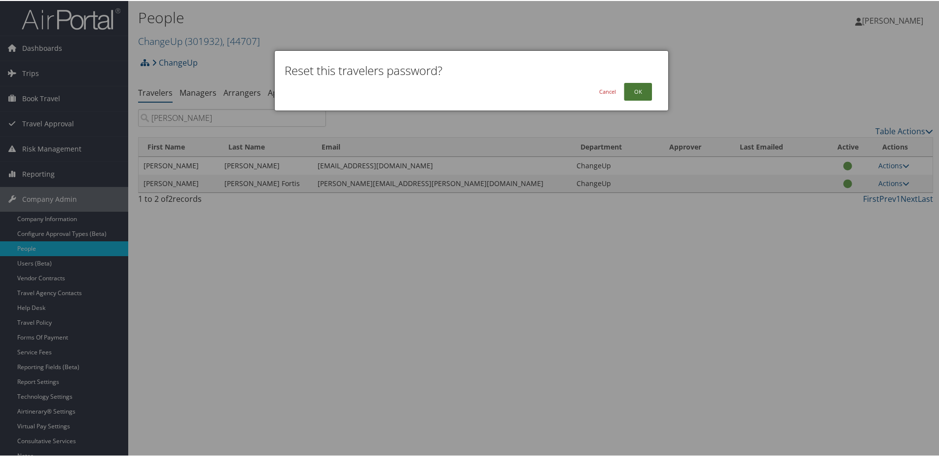
click at [630, 94] on button "OK" at bounding box center [638, 91] width 28 height 18
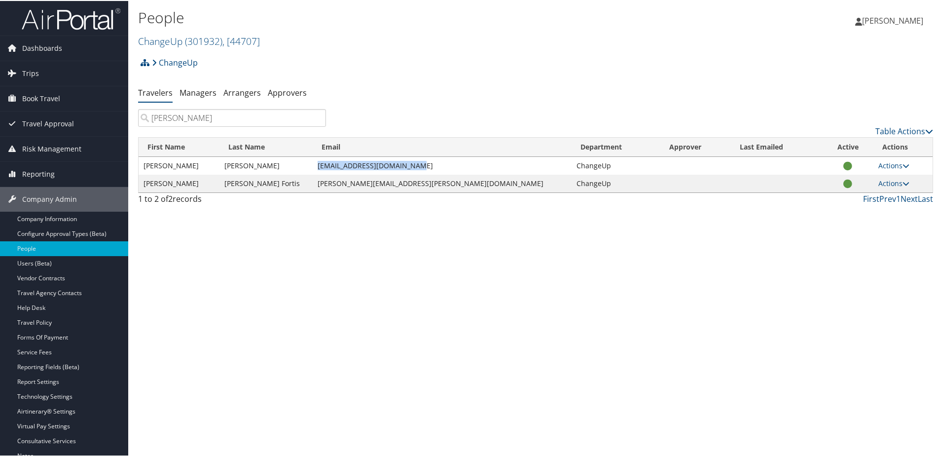
drag, startPoint x: 316, startPoint y: 163, endPoint x: 420, endPoint y: 162, distance: 103.6
click at [420, 162] on td "carpenterstevenp@gmail.com" at bounding box center [442, 165] width 259 height 18
copy td "carpenterstevenp@gmail.com"
click at [188, 43] on span "( 301932 )" at bounding box center [203, 40] width 37 height 13
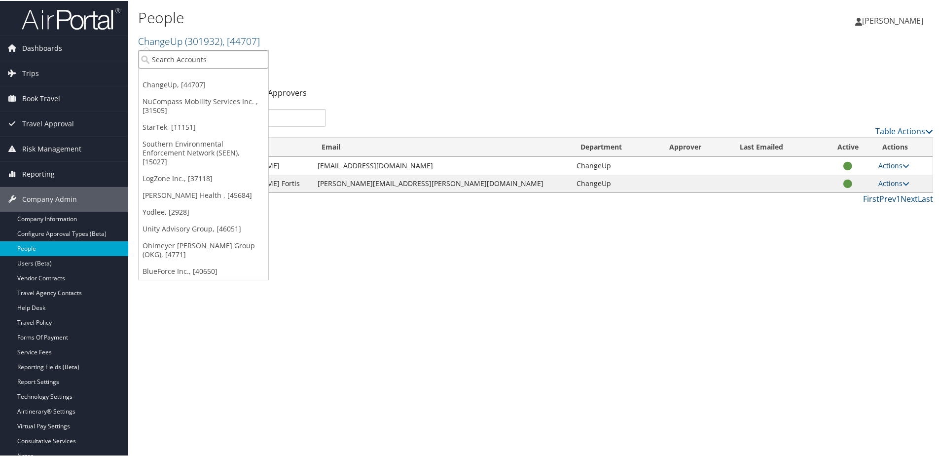
click at [175, 60] on input "search" at bounding box center [204, 58] width 130 height 18
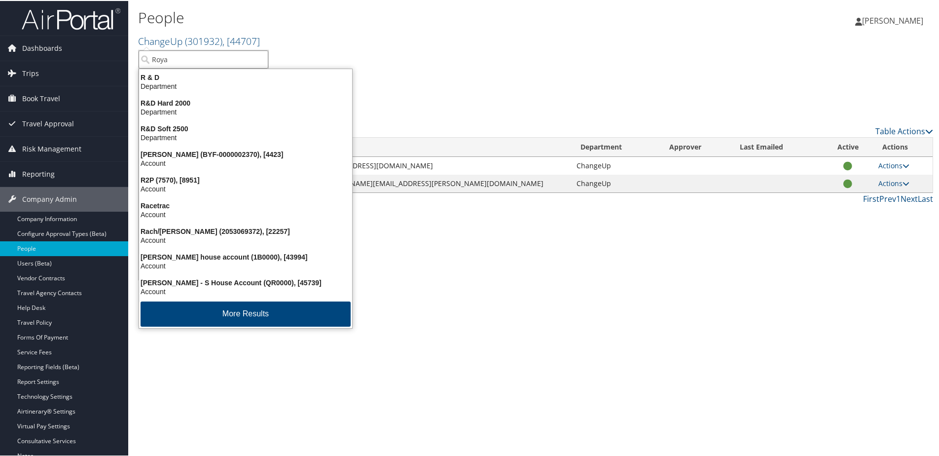
type input "Royal"
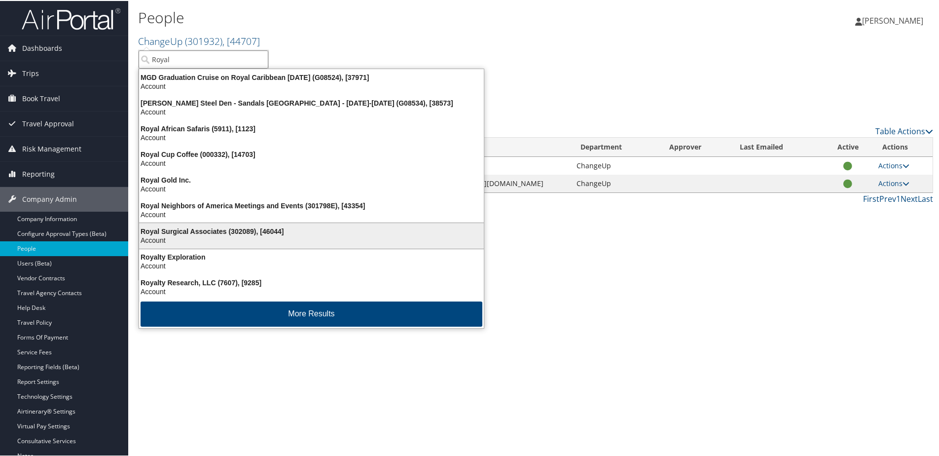
click at [155, 228] on div "Royal Surgical Associates (302089), [46044]" at bounding box center [311, 230] width 357 height 9
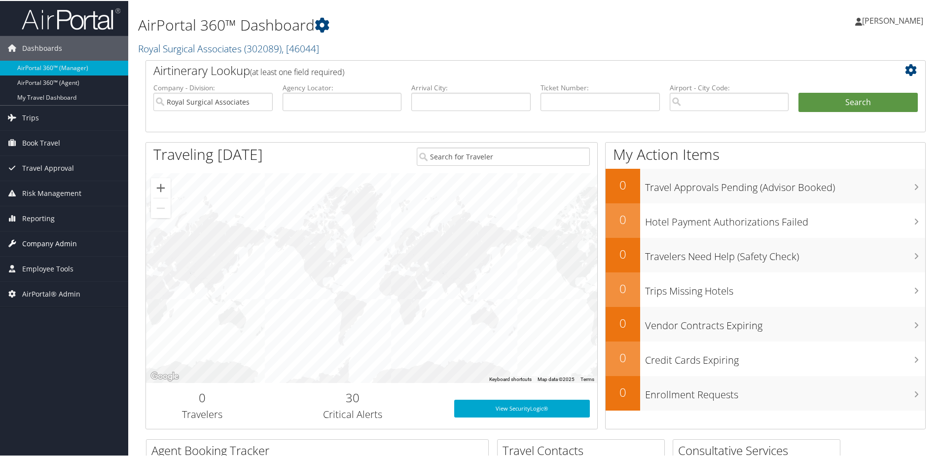
click at [45, 238] on span "Company Admin" at bounding box center [49, 242] width 55 height 25
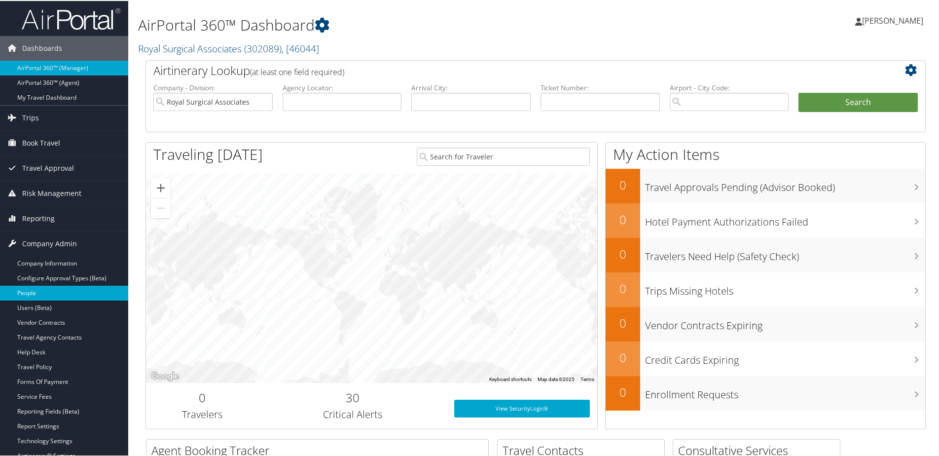
click at [29, 291] on link "People" at bounding box center [64, 292] width 128 height 15
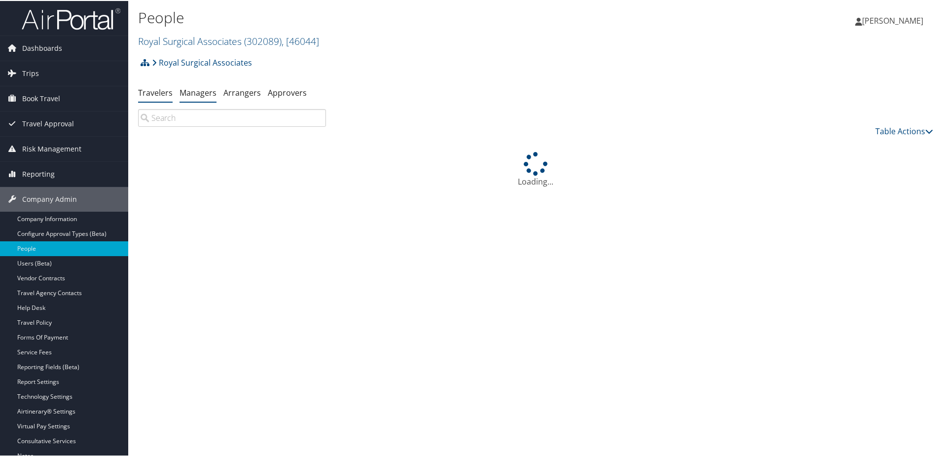
click at [187, 97] on link "Managers" at bounding box center [198, 91] width 37 height 11
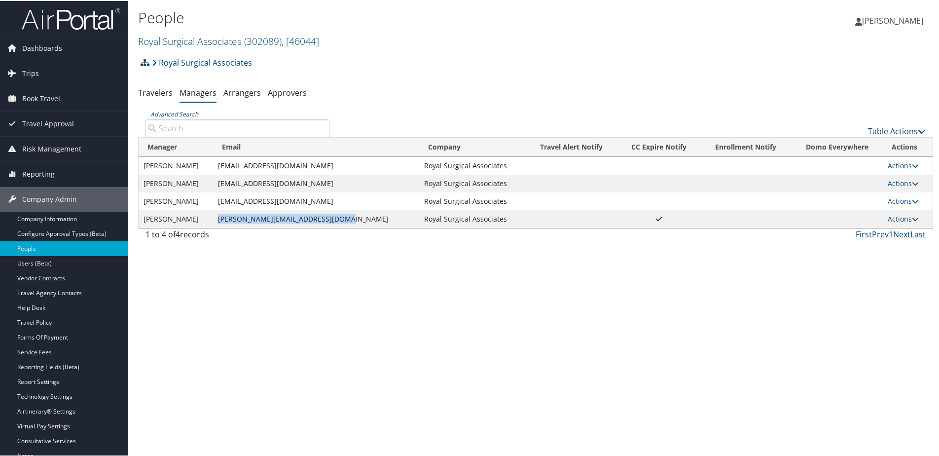
drag, startPoint x: 222, startPoint y: 216, endPoint x: 343, endPoint y: 218, distance: 120.9
click at [343, 218] on td "[PERSON_NAME][EMAIL_ADDRESS][DOMAIN_NAME]" at bounding box center [316, 218] width 207 height 18
copy td "[PERSON_NAME][EMAIL_ADDRESS][DOMAIN_NAME]"
drag, startPoint x: 204, startPoint y: 218, endPoint x: 166, endPoint y: 215, distance: 38.1
click at [166, 215] on td "[PERSON_NAME]" at bounding box center [176, 218] width 74 height 18
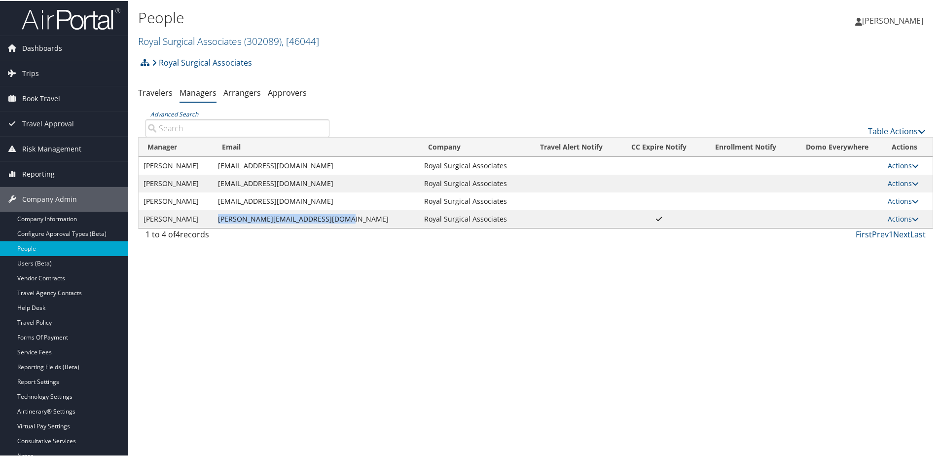
copy td "[PERSON_NAME]"
